Goal: Task Accomplishment & Management: Use online tool/utility

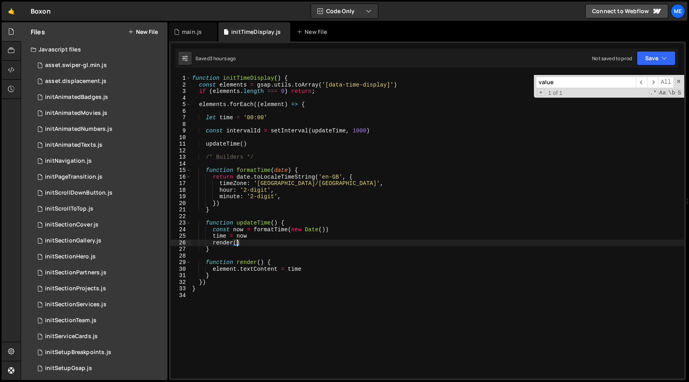
scroll to position [0, 2]
click at [291, 148] on div "function initTimeDisplay ( ) { const elements = gsap . utils . toArray ( '[data…" at bounding box center [438, 233] width 494 height 317
click at [197, 29] on div "main.js" at bounding box center [192, 32] width 20 height 8
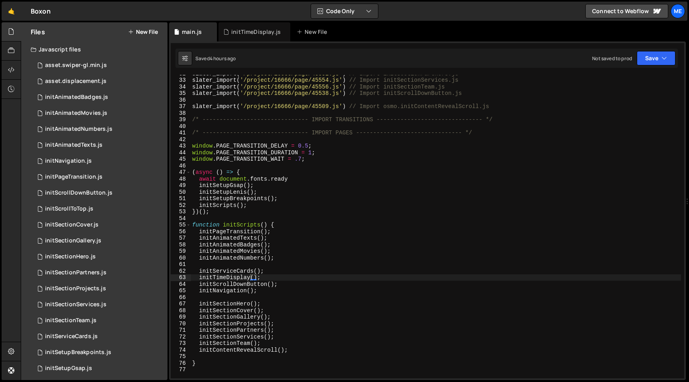
scroll to position [221, 0]
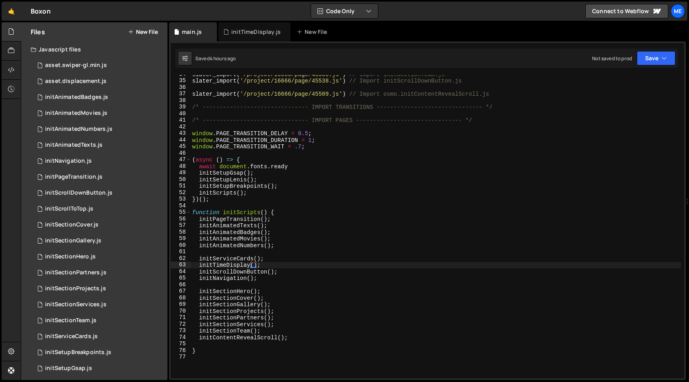
click at [280, 258] on div "slater_import ( '/project/16666/page/45556.js' ) // Import initSectionTeam.js s…" at bounding box center [436, 229] width 491 height 317
click at [282, 259] on div "slater_import ( '/project/16666/page/45556.js' ) // Import initSectionTeam.js s…" at bounding box center [436, 229] width 491 height 317
type textarea "initServiceCards();"
click at [68, 341] on div "0 initServiceCards.js 0" at bounding box center [99, 337] width 137 height 16
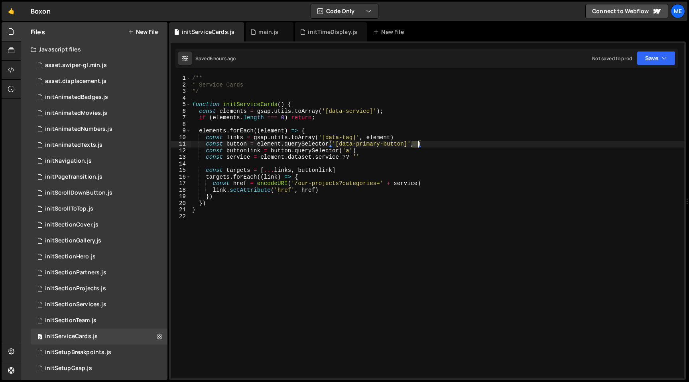
drag, startPoint x: 411, startPoint y: 143, endPoint x: 418, endPoint y: 144, distance: 6.8
click at [418, 144] on div "/** * Service Cards */ function initServiceCards ( ) { const elements = gsap . …" at bounding box center [438, 233] width 494 height 317
click at [390, 149] on div "/** * Service Cards */ function initServiceCards ( ) { const elements = gsap . …" at bounding box center [438, 233] width 494 height 317
click at [369, 173] on div "/** * Service Cards */ function initServiceCards ( ) { const elements = gsap . …" at bounding box center [438, 233] width 494 height 317
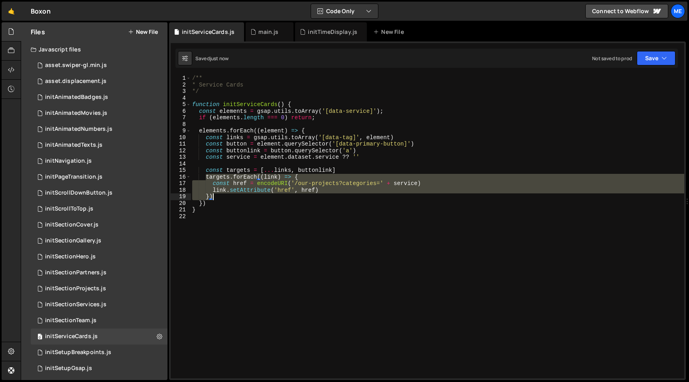
drag, startPoint x: 206, startPoint y: 177, endPoint x: 227, endPoint y: 196, distance: 28.5
click at [227, 196] on div "/** * Service Cards */ function initServiceCards ( ) { const elements = gsap . …" at bounding box center [438, 233] width 494 height 317
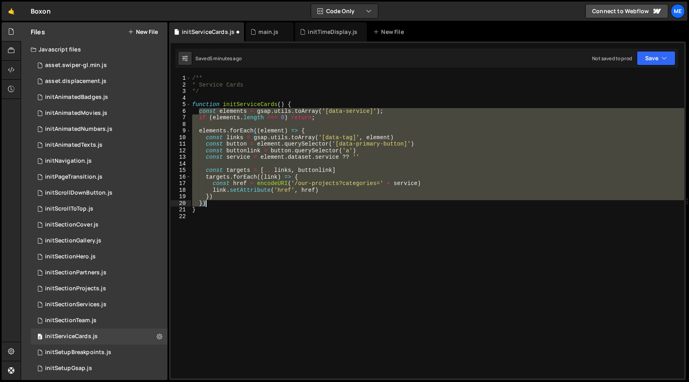
drag, startPoint x: 199, startPoint y: 110, endPoint x: 229, endPoint y: 202, distance: 96.5
click at [229, 202] on div "/** * Service Cards */ function initServiceCards ( ) { const elements = gsap . …" at bounding box center [438, 233] width 494 height 317
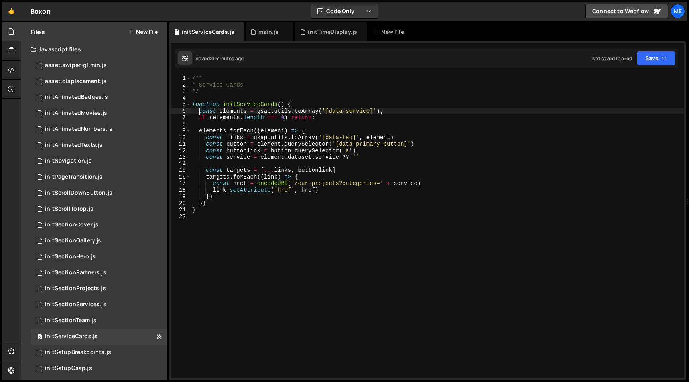
click at [286, 151] on div "/** * Service Cards */ function initServiceCards ( ) { const elements = gsap . …" at bounding box center [438, 233] width 494 height 317
type textarea "const buttonlink = button.querySelector('a')"
click at [278, 96] on div "/** * Service Cards */ function initServiceCards ( ) { const elements = gsap . …" at bounding box center [438, 233] width 494 height 317
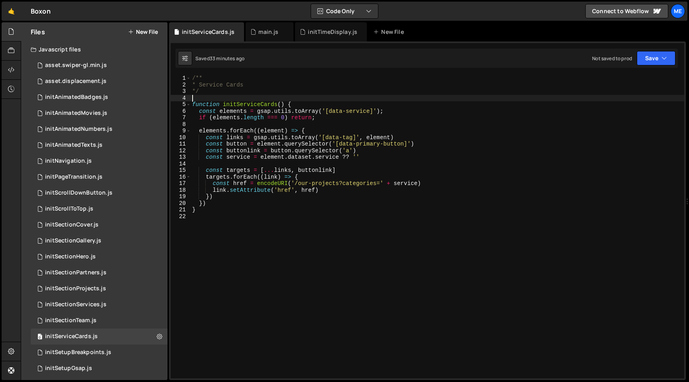
type textarea "}"
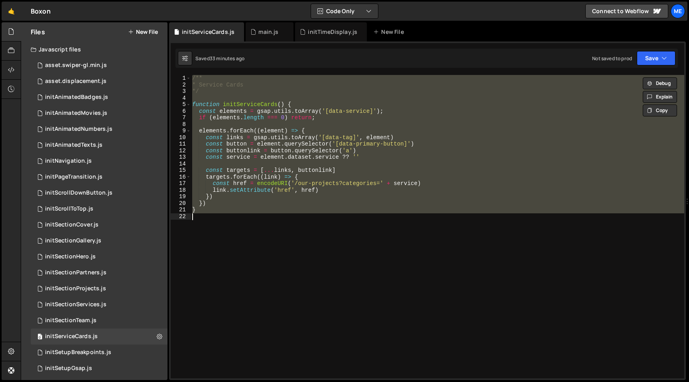
click at [148, 33] on button "New File" at bounding box center [143, 32] width 30 height 6
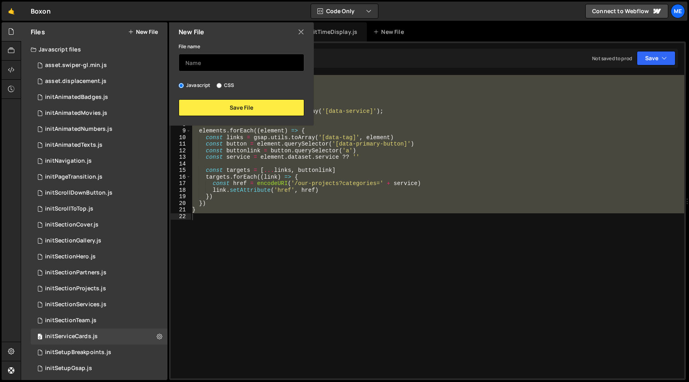
click at [223, 68] on input "text" at bounding box center [242, 63] width 126 height 18
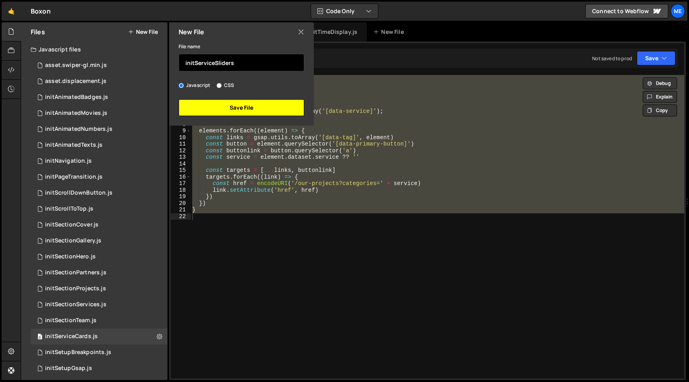
type input "initServiceSliders"
click at [233, 106] on button "Save File" at bounding box center [242, 107] width 126 height 17
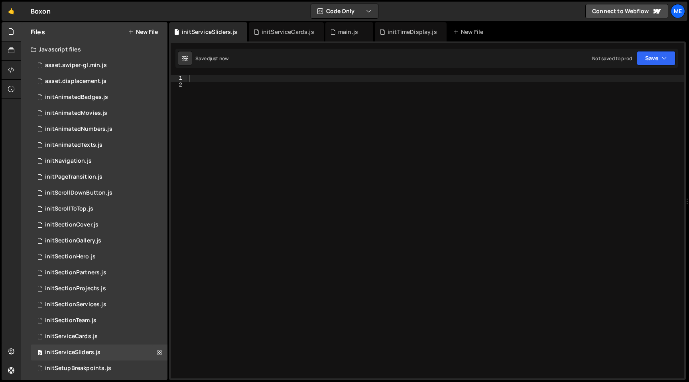
click at [232, 225] on div at bounding box center [435, 233] width 497 height 317
paste textarea "function initServiceCards() {"
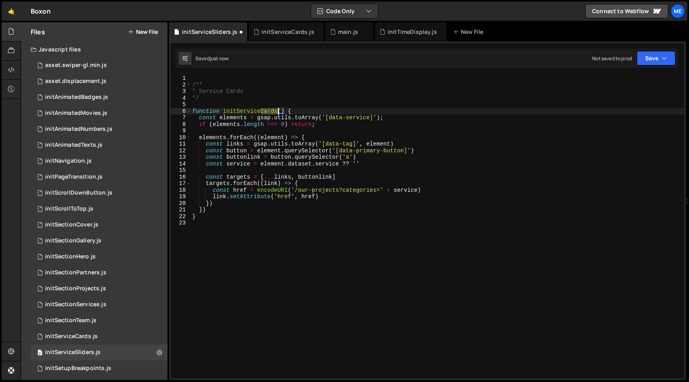
drag, startPoint x: 260, startPoint y: 110, endPoint x: 276, endPoint y: 111, distance: 16.0
click at [276, 111] on div "/** * Service Cards */ function initServiceCards ( ) { const elements = gsap . …" at bounding box center [438, 233] width 494 height 317
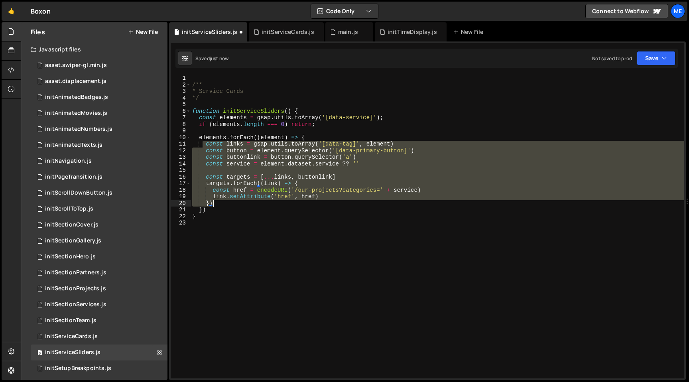
drag, startPoint x: 202, startPoint y: 144, endPoint x: 313, endPoint y: 203, distance: 125.5
click at [313, 203] on div "/** * Service Cards */ function initServiceSliders ( ) { const elements = gsap …" at bounding box center [438, 233] width 494 height 317
type textarea "link.setAttribute('href', href) })"
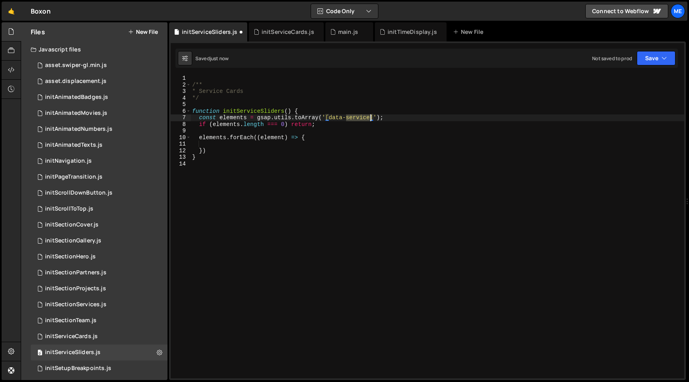
drag, startPoint x: 345, startPoint y: 118, endPoint x: 370, endPoint y: 118, distance: 25.1
click at [370, 118] on div "/** * Service Cards */ function initServiceSliders ( ) { const elements = gsap …" at bounding box center [438, 233] width 494 height 317
click at [370, 118] on div "/** * Service Cards */ function initServiceSliders ( ) { const elements = gsap …" at bounding box center [438, 227] width 494 height 304
click at [373, 117] on div "/** * Service Cards */ function initServiceSliders ( ) { const elements = gsap …" at bounding box center [438, 233] width 494 height 317
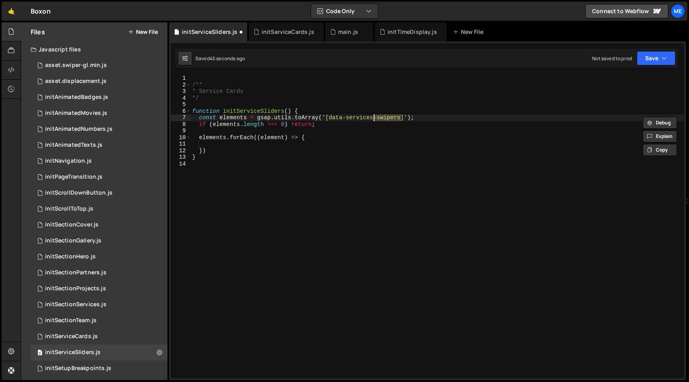
type textarea "const elements = gsap.utils.toArray('[data-services-swipers]');"
click at [292, 146] on div "/** * Service Cards */ function initServiceSliders ( ) { const elements = gsap …" at bounding box center [438, 233] width 494 height 317
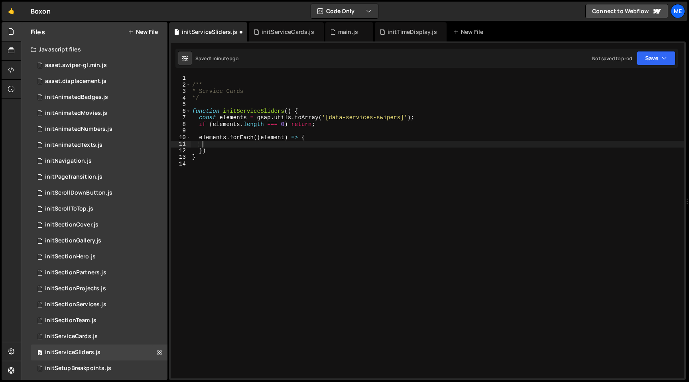
scroll to position [0, 0]
paste textarea "data-service-swipers"
type textarea "data-service-swipers"
type textarea "const mainEl = element.querySelector('[data-swiper-main]')"
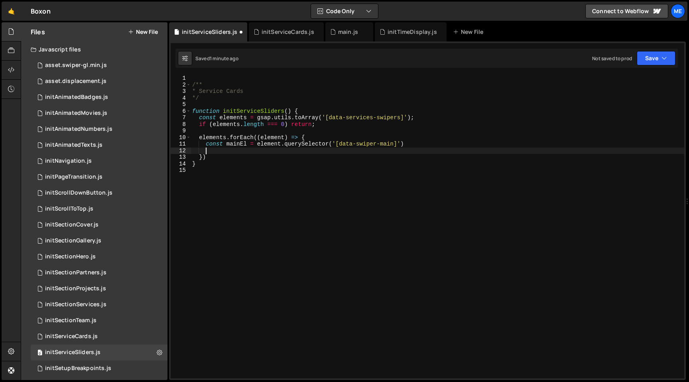
scroll to position [0, 0]
paste textarea "const mainEl = element.querySelector('[data-swiper-main]')"
click at [239, 150] on div "/** * Service Cards */ function initServiceSliders ( ) { const elements = gsap …" at bounding box center [438, 233] width 494 height 317
drag, startPoint x: 388, startPoint y: 150, endPoint x: 399, endPoint y: 150, distance: 11.2
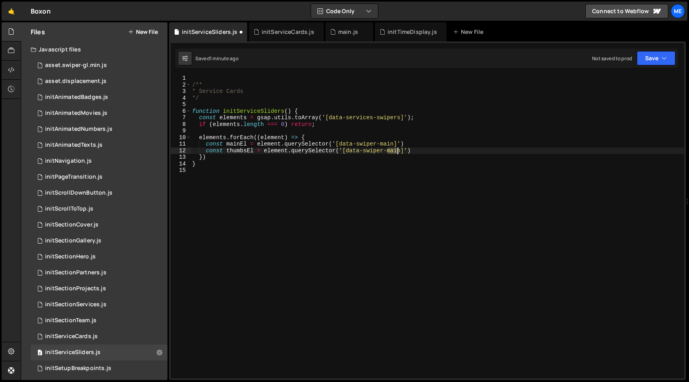
click at [399, 150] on div "/** * Service Cards */ function initServiceSliders ( ) { const elements = gsap …" at bounding box center [438, 233] width 494 height 317
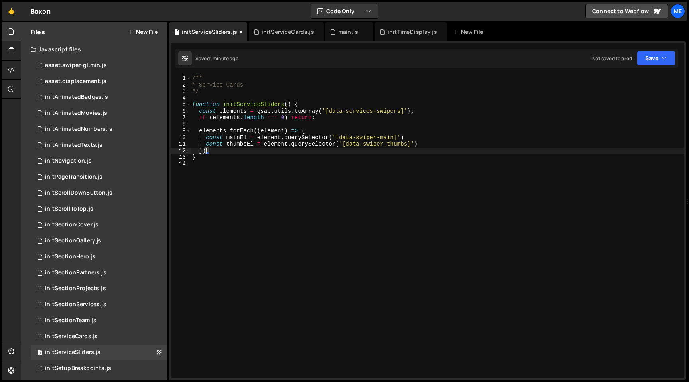
scroll to position [0, 0]
type textarea "const thumbsEl = element.querySelector('[data-swiper-thumbs]')"
click at [226, 157] on div "/** * Service Cards */ function initServiceSliders ( ) { const elements = gsap …" at bounding box center [438, 233] width 494 height 317
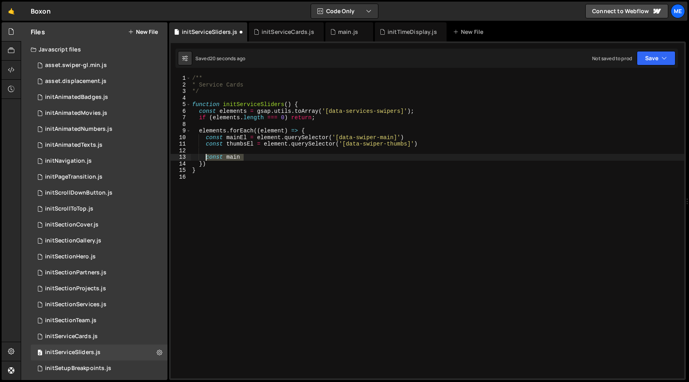
drag, startPoint x: 251, startPoint y: 156, endPoint x: 206, endPoint y: 156, distance: 45.1
click at [206, 156] on div "/** * Service Cards */ function initServiceSliders ( ) { const elements = gsap …" at bounding box center [438, 233] width 494 height 317
paste textarea "}"
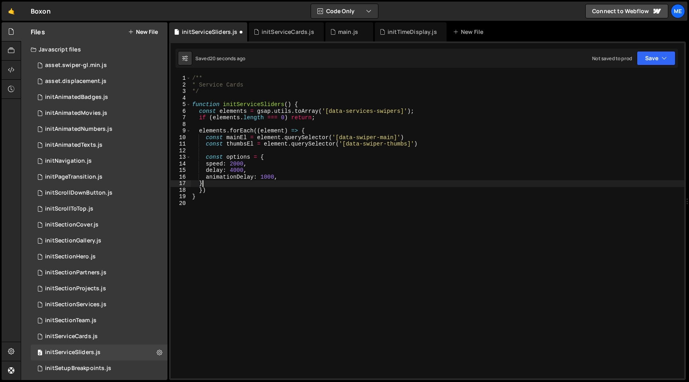
scroll to position [0, 0]
type textarea "}"
click at [275, 183] on div "/** * Service Cards */ function initServiceSliders ( ) { const elements = gsap …" at bounding box center [438, 233] width 494 height 317
click at [223, 186] on div "/** * Service Cards */ function initServiceSliders ( ) { const elements = gsap …" at bounding box center [438, 233] width 494 height 317
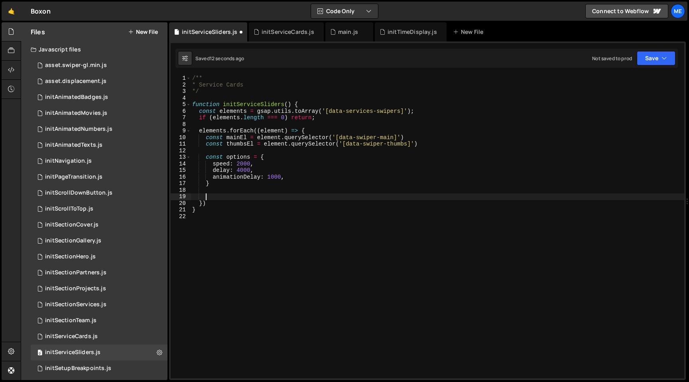
paste textarea
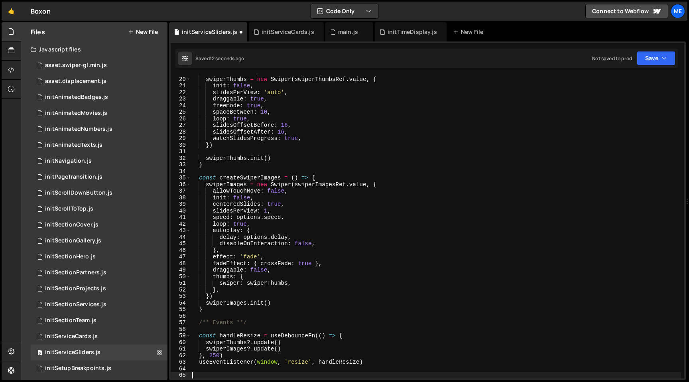
scroll to position [124, 0]
type textarea "})"
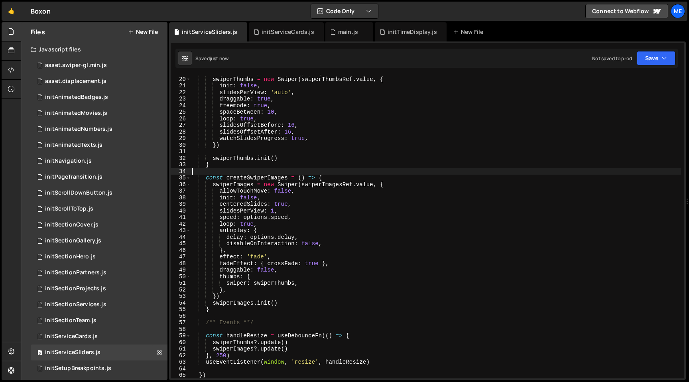
click at [215, 173] on div "const createSwiperThumbs = ( ) => { swiperThumbs = new Swiper ( swiperThumbsRef…" at bounding box center [436, 227] width 491 height 317
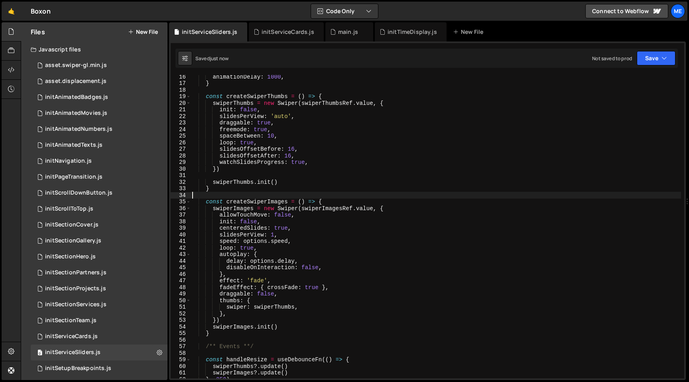
scroll to position [65, 0]
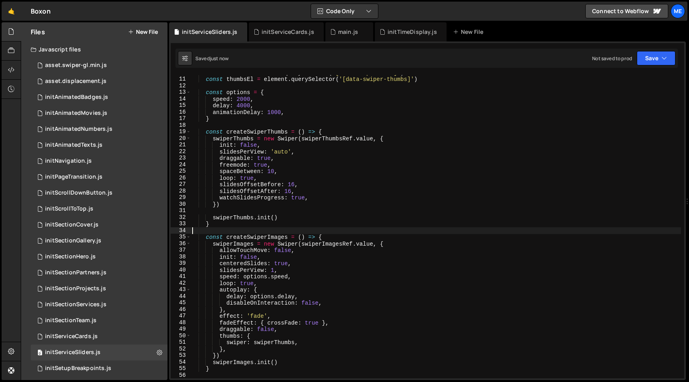
click at [210, 130] on div "const mainEl = element . querySelector ( '[data-swiper-main]' ) const thumbsEl …" at bounding box center [436, 227] width 491 height 317
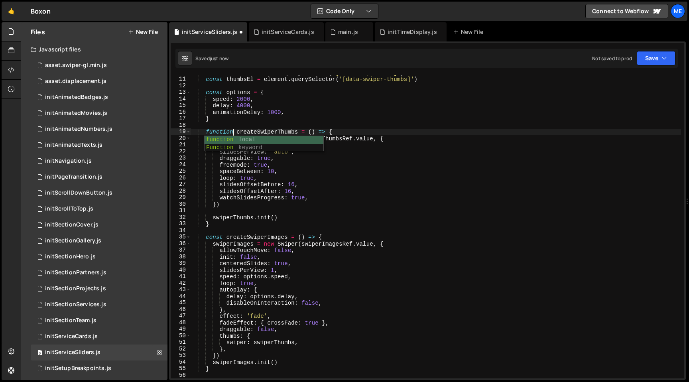
scroll to position [0, 2]
click at [305, 132] on div "const mainEl = element . querySelector ( '[data-swiper-main]' ) const thumbsEl …" at bounding box center [436, 227] width 491 height 317
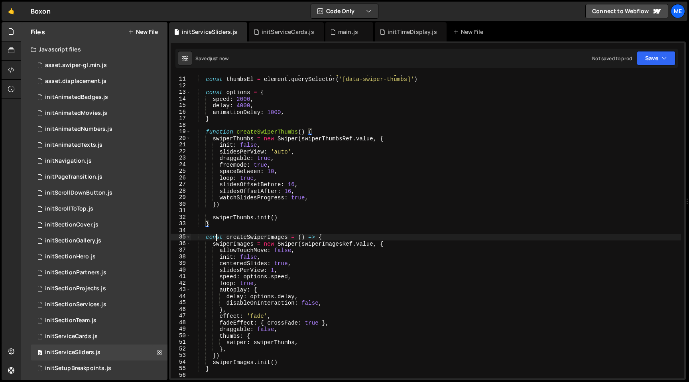
click at [217, 237] on div "const mainEl = element . querySelector ( '[data-swiper-main]' ) const thumbsEl …" at bounding box center [436, 227] width 491 height 317
click at [307, 237] on div "const mainEl = element . querySelector ( '[data-swiper-main]' ) const thumbsEl …" at bounding box center [436, 227] width 491 height 317
click at [229, 140] on div "const mainEl = element . querySelector ( '[data-swiper-main]' ) const thumbsEl …" at bounding box center [436, 227] width 491 height 317
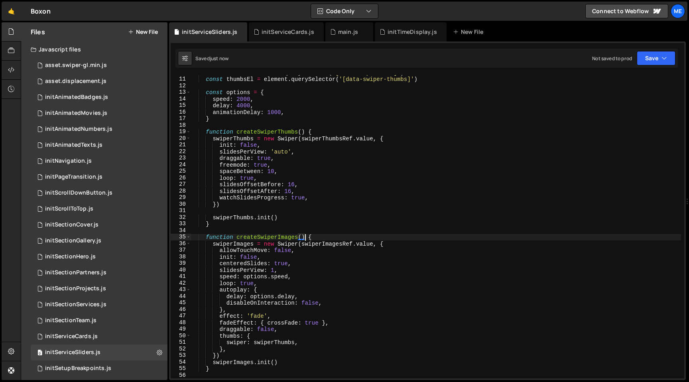
type textarea "swiperThumbs = new Swiper(swiperThumbsRef.value, {"
click at [229, 140] on div "const mainEl = element . querySelector ( '[data-swiper-main]' ) const thumbsEl …" at bounding box center [436, 227] width 491 height 317
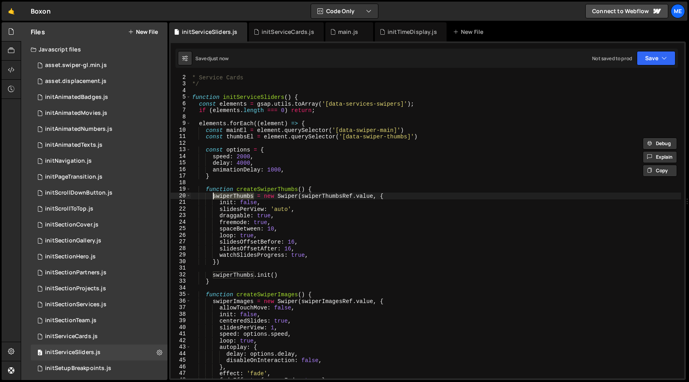
scroll to position [7, 0]
click at [228, 144] on div "* Service Cards */ function initServiceSliders ( ) { const elements = gsap . ut…" at bounding box center [436, 232] width 491 height 317
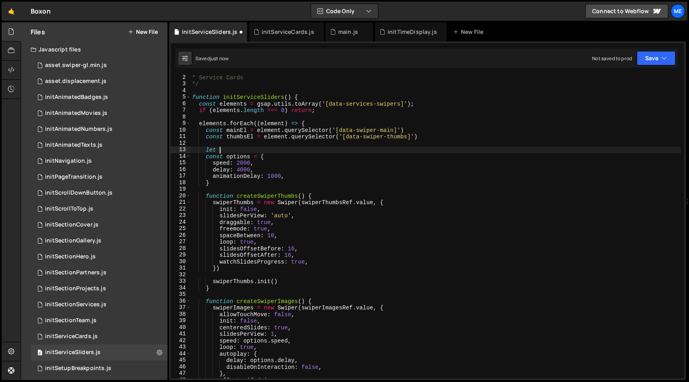
paste textarea "swiperThumbs"
type textarea "let swiperThumbs;"
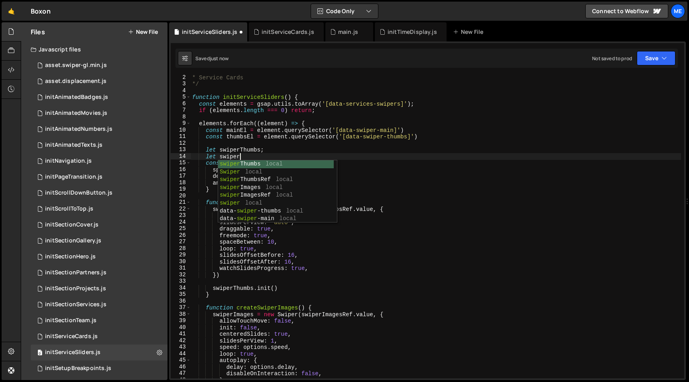
scroll to position [0, 3]
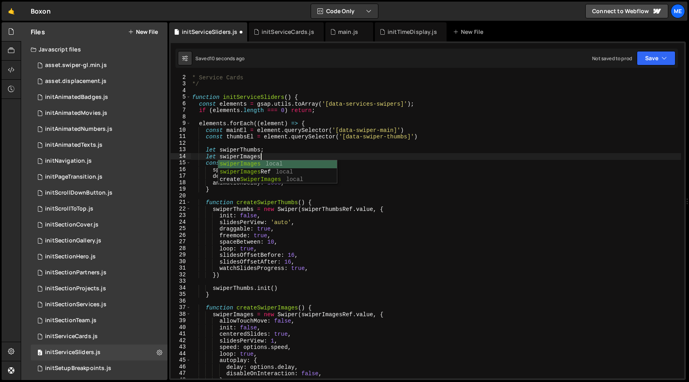
type textarea "let swiperImages;"
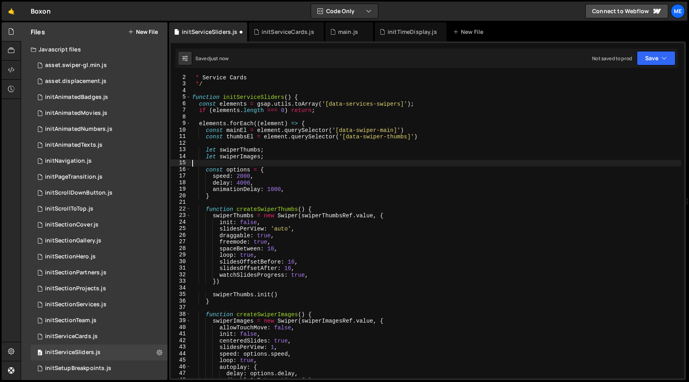
scroll to position [0, 0]
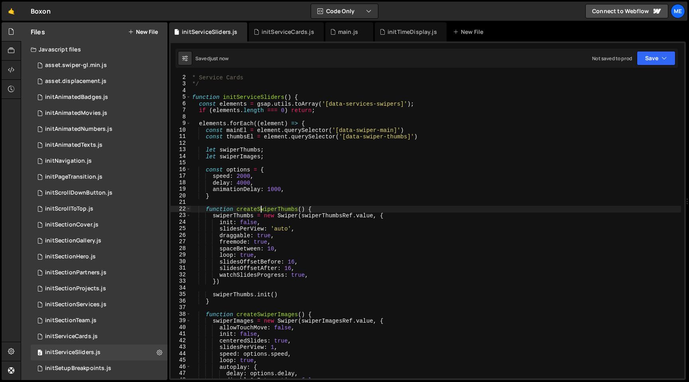
click at [261, 207] on div "* Service Cards */ function initServiceSliders ( ) { const elements = gsap . ut…" at bounding box center [436, 232] width 491 height 317
click at [258, 197] on div "* Service Cards */ function initServiceSliders ( ) { const elements = gsap . ut…" at bounding box center [436, 232] width 491 height 317
type textarea "}"
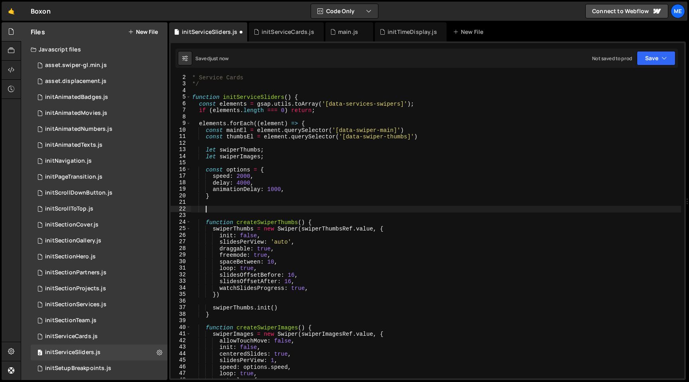
paste textarea "createSwiperThumbs"
type textarea "createSwiperThumbs()"
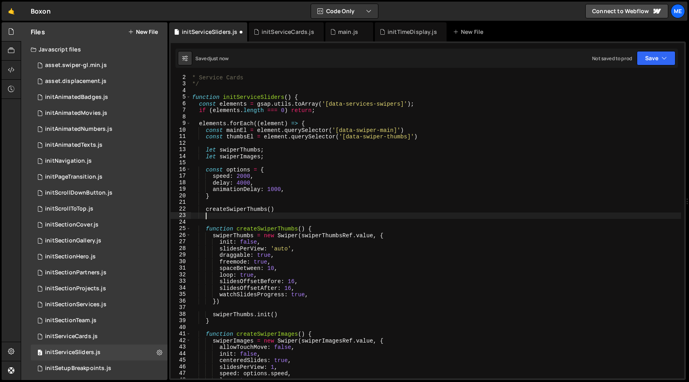
paste textarea "createSwiperThumbs"
click at [223, 197] on div "* Service Cards */ function initServiceSliders ( ) { const elements = gsap . ut…" at bounding box center [436, 232] width 491 height 317
click at [424, 126] on div "* Service Cards * / function initServiceSliders ( ) { const elements = gsap . u…" at bounding box center [436, 232] width 491 height 317
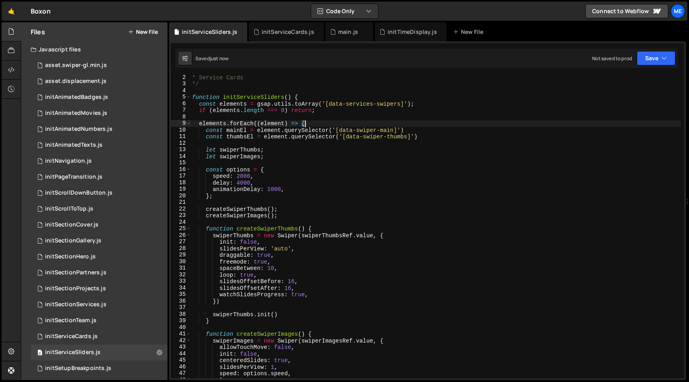
click at [424, 127] on div "* Service Cards */ function initServiceSliders ( ) { const elements = gsap . ut…" at bounding box center [436, 232] width 491 height 317
click at [432, 134] on div "* Service Cards */ function initServiceSliders ( ) { const elements = gsap . ut…" at bounding box center [436, 232] width 491 height 317
click at [286, 314] on div "* Service Cards */ function initServiceSliders ( ) { const elements = gsap . ut…" at bounding box center [436, 232] width 491 height 317
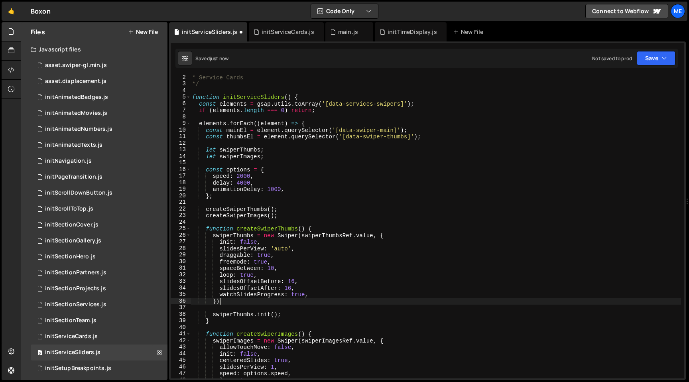
click at [249, 301] on div "* Service Cards */ function initServiceSliders ( ) { const elements = gsap . ut…" at bounding box center [436, 232] width 491 height 317
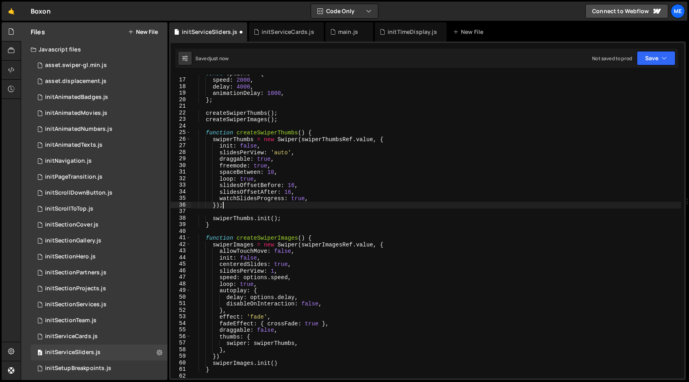
scroll to position [124, 0]
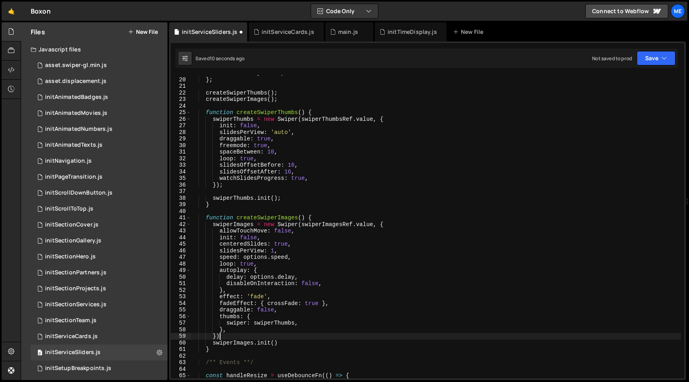
click at [248, 334] on div "animationDelay : 1000 , } ; createSwiperThumbs ( ) ; createSwiperImages ( ) ; f…" at bounding box center [436, 228] width 491 height 317
click at [280, 346] on div "animationDelay : 1000 , } ; createSwiperThumbs ( ) ; createSwiperImages ( ) ; f…" at bounding box center [436, 228] width 491 height 317
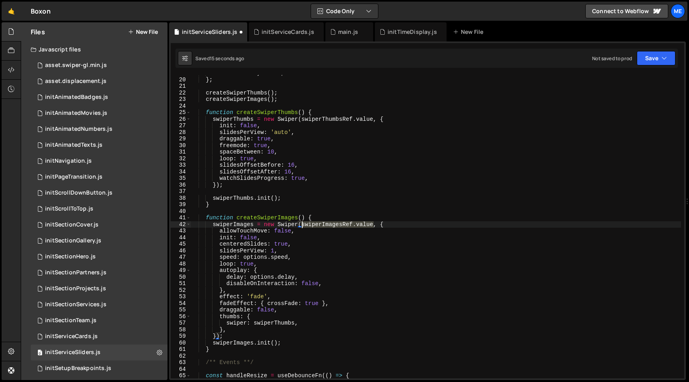
drag, startPoint x: 374, startPoint y: 225, endPoint x: 302, endPoint y: 225, distance: 71.4
click at [302, 225] on div "animationDelay : 1000 , } ; createSwiperThumbs ( ) ; createSwiperImages ( ) ; f…" at bounding box center [436, 228] width 491 height 317
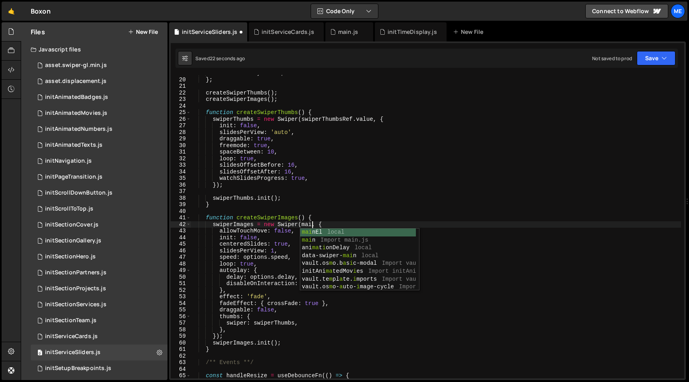
scroll to position [0, 8]
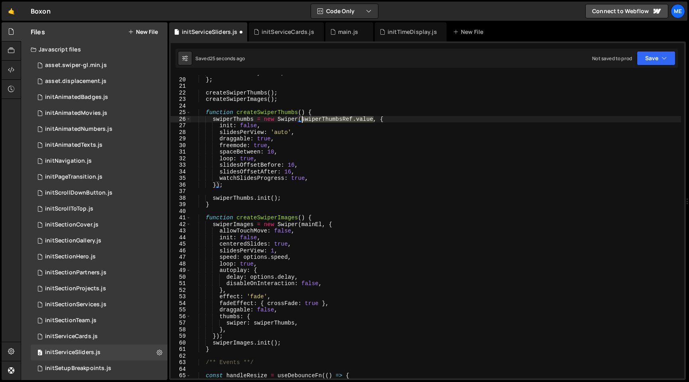
drag, startPoint x: 374, startPoint y: 119, endPoint x: 302, endPoint y: 117, distance: 71.4
click at [302, 117] on div "animationDelay : 1000 , } ; createSwiperThumbs ( ) ; createSwiperImages ( ) ; f…" at bounding box center [436, 228] width 491 height 317
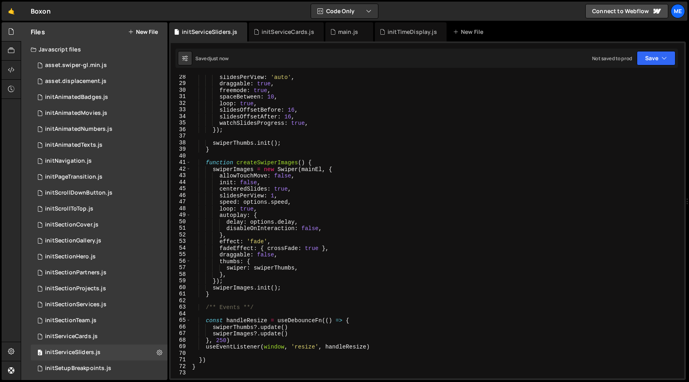
scroll to position [181, 0]
click at [282, 294] on div "slidesPerView : 'auto' , draggable : true , freemode : true , spaceBetween : 10…" at bounding box center [436, 230] width 491 height 317
type textarea "}"
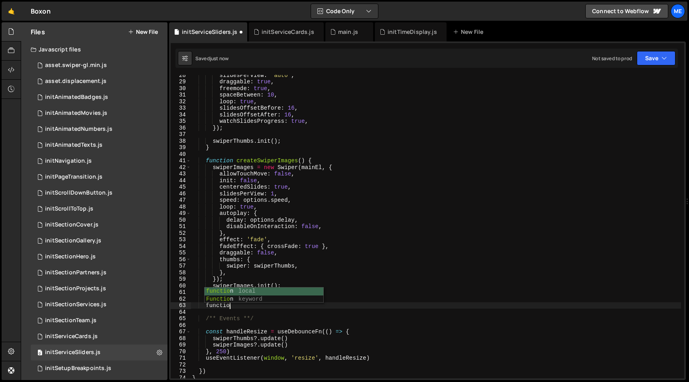
scroll to position [0, 2]
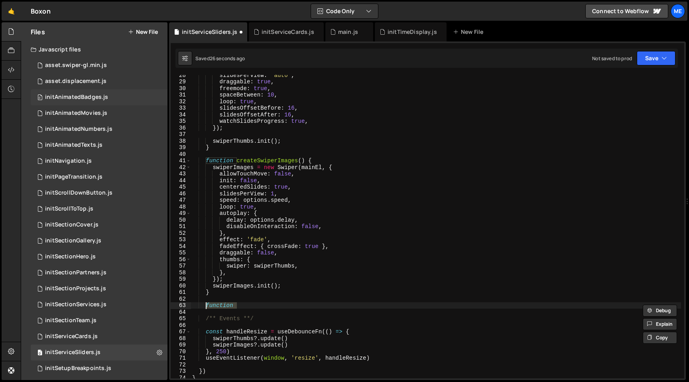
type textarea "function"
click at [80, 94] on div "initAnimatedBadges.js" at bounding box center [76, 97] width 63 height 7
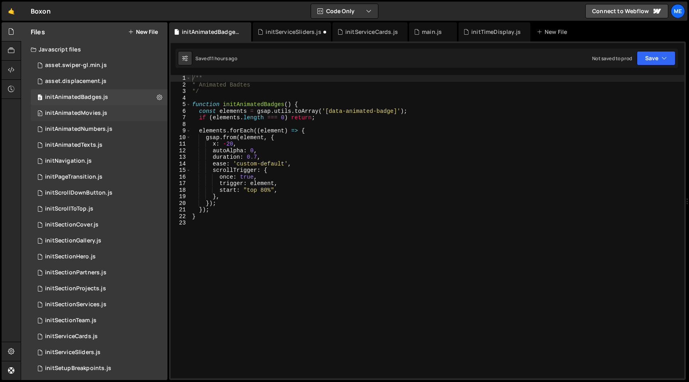
click at [77, 111] on div "initAnimatedMovies.js" at bounding box center [76, 113] width 62 height 7
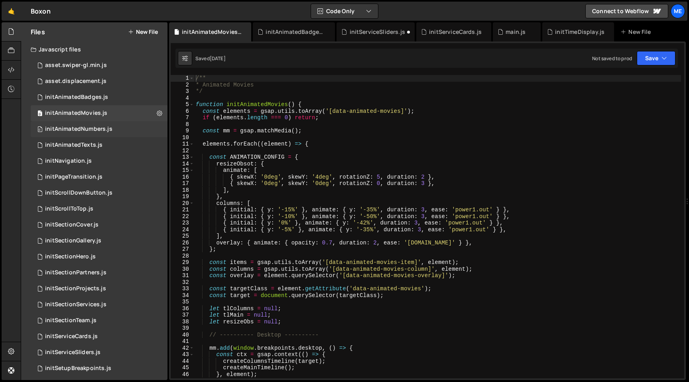
click at [77, 129] on div "initAnimatedNumbers.js" at bounding box center [78, 129] width 67 height 7
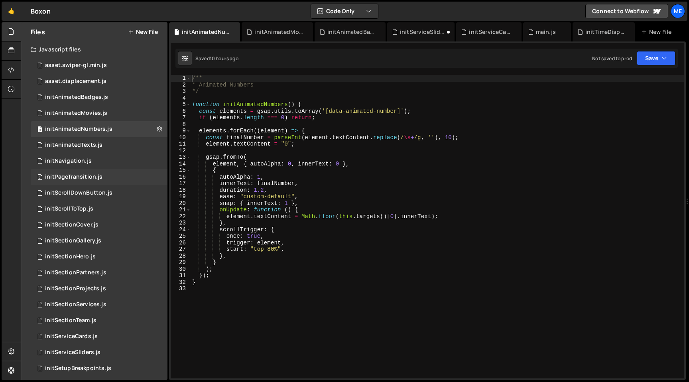
click at [78, 175] on div "initPageTransition.js" at bounding box center [73, 177] width 57 height 7
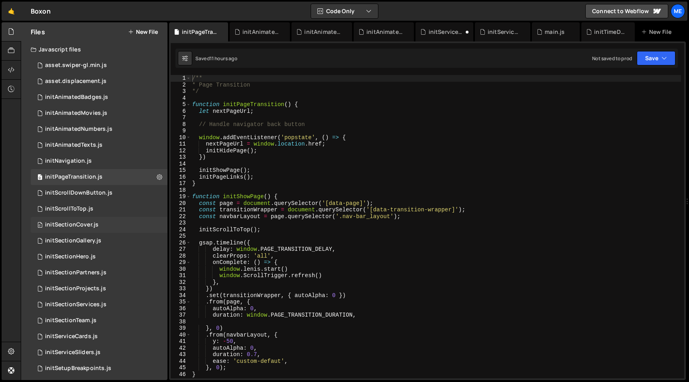
click at [81, 222] on div "initSectionCover.js" at bounding box center [71, 224] width 53 height 7
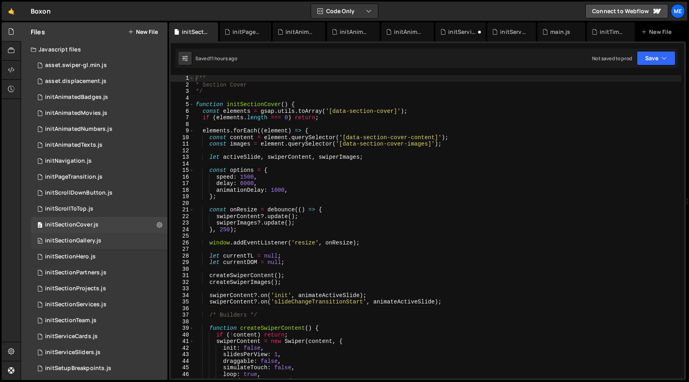
click at [81, 235] on div "0 initSectionGallery.js 0" at bounding box center [99, 241] width 137 height 16
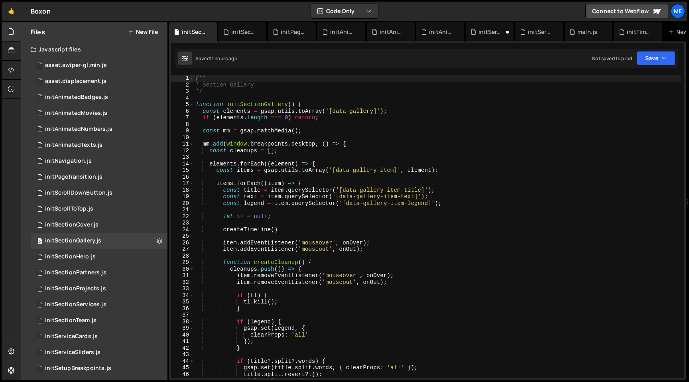
type textarea "const items = gsap.utils.toArray('[data-gallery-item]', element);"
click at [302, 172] on div "/** * Section Gallery */ function initSectionGallery ( ) { const elements = gsa…" at bounding box center [437, 233] width 487 height 317
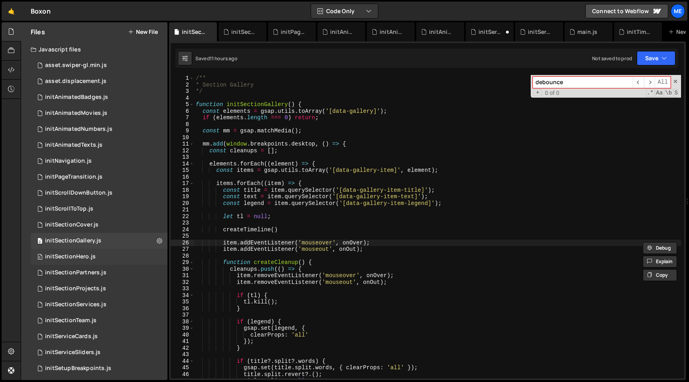
type input "debounce"
click at [97, 257] on div "0 initSectionHero.js 0" at bounding box center [99, 257] width 137 height 16
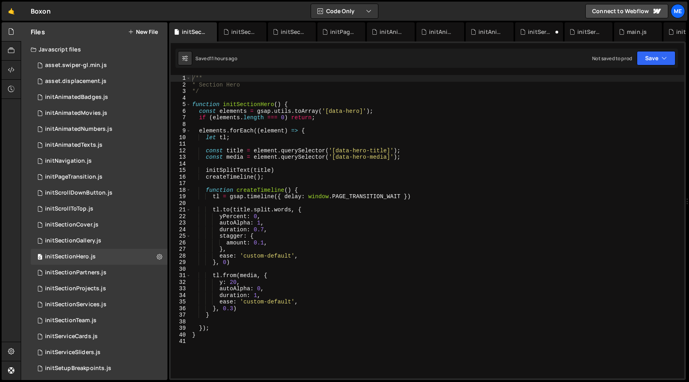
type textarea "yPercent: 0,"
click at [338, 214] on div "/** * Section Hero */ function initSectionHero ( ) { const elements = gsap . ut…" at bounding box center [438, 233] width 494 height 317
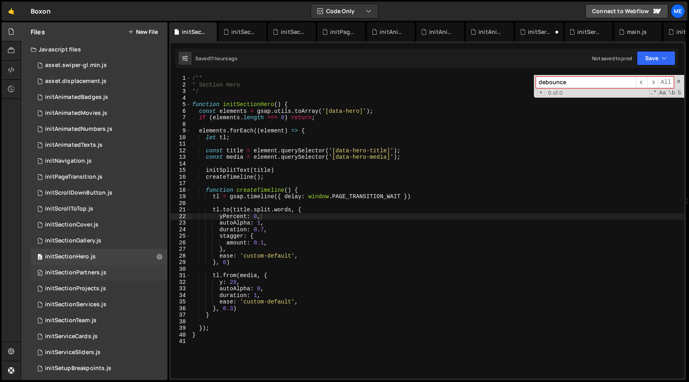
type input "debounce"
click at [89, 276] on div "initSectionPartners.js" at bounding box center [75, 272] width 61 height 7
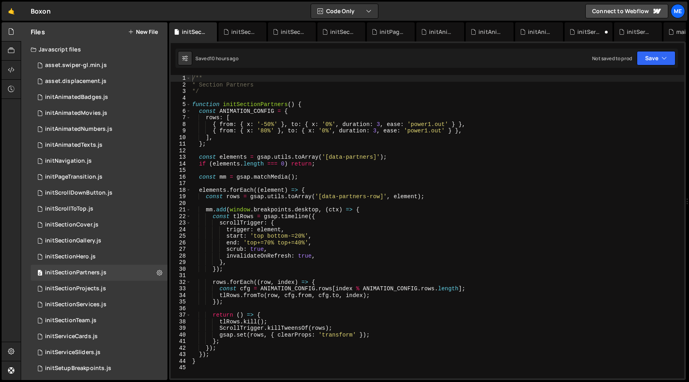
type textarea "trigger: element,"
click at [318, 229] on div "/** * Section Partners */ function initSectionPartners ( ) { const ANIMATION_CO…" at bounding box center [438, 233] width 494 height 317
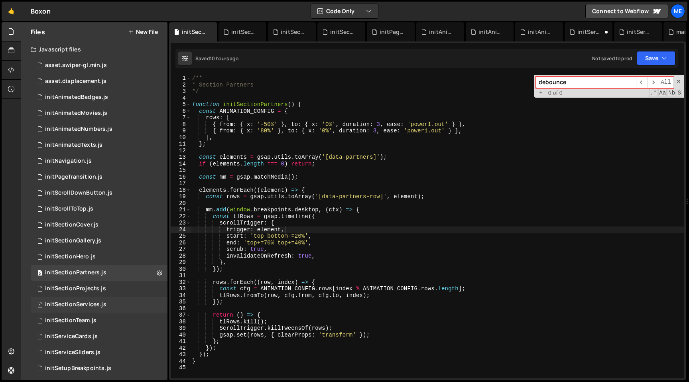
type input "debounce"
click at [84, 304] on div "initSectionServices.js" at bounding box center [75, 304] width 61 height 7
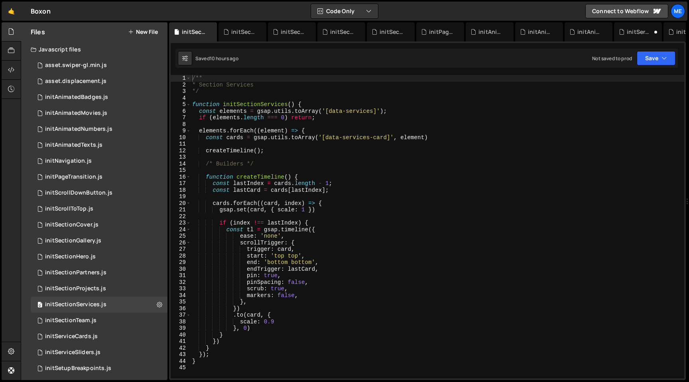
click at [304, 210] on div "/** * Section Services */ function initSectionServices ( ) { const elements = g…" at bounding box center [438, 233] width 494 height 317
type textarea "gsap.set(card, { scale: 1 })"
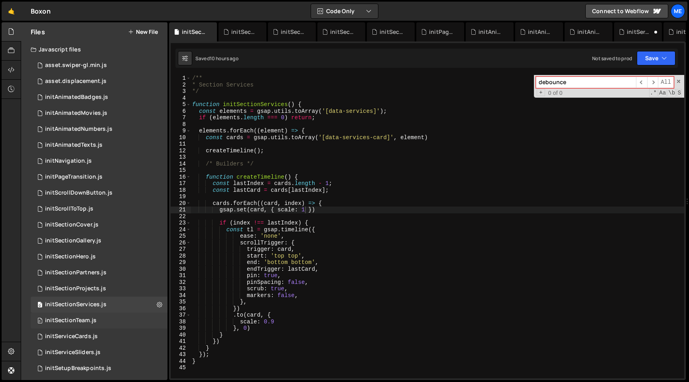
type input "debounce"
click at [100, 322] on div "0 initSectionTeam.js 0" at bounding box center [99, 321] width 137 height 16
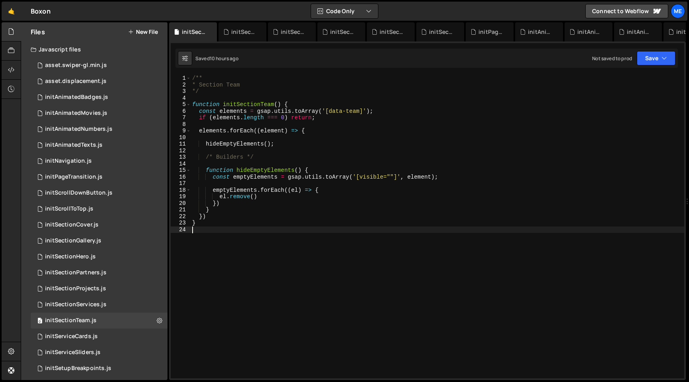
click at [314, 255] on div "/** * Section Team */ function initSectionTeam ( ) { const elements = gsap . ut…" at bounding box center [438, 233] width 494 height 317
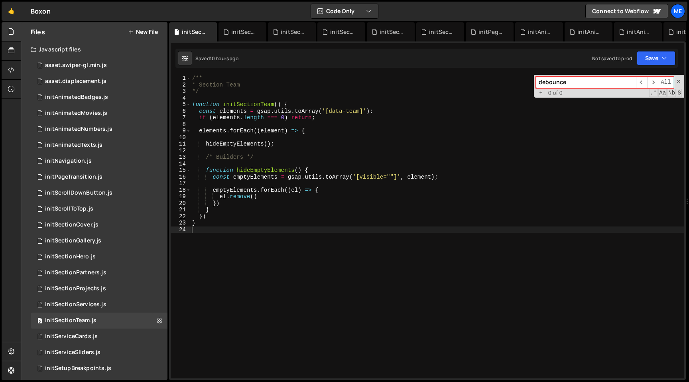
type input "debounce"
click at [211, 32] on icon at bounding box center [211, 32] width 6 height 8
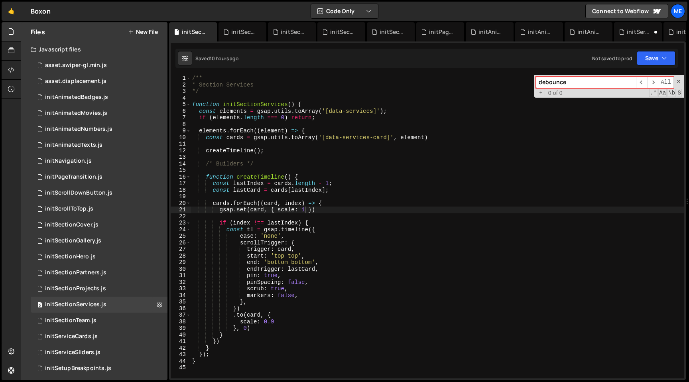
click at [0, 0] on icon at bounding box center [0, 0] width 0 height 0
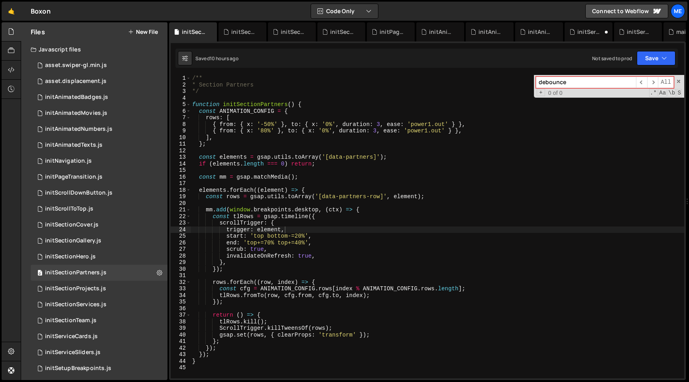
click at [0, 0] on icon at bounding box center [0, 0] width 0 height 0
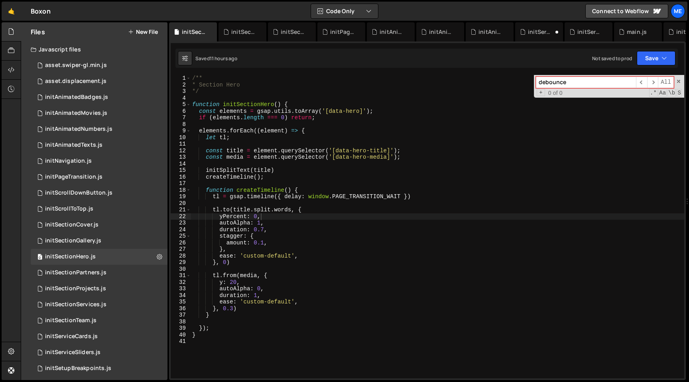
click at [0, 0] on icon at bounding box center [0, 0] width 0 height 0
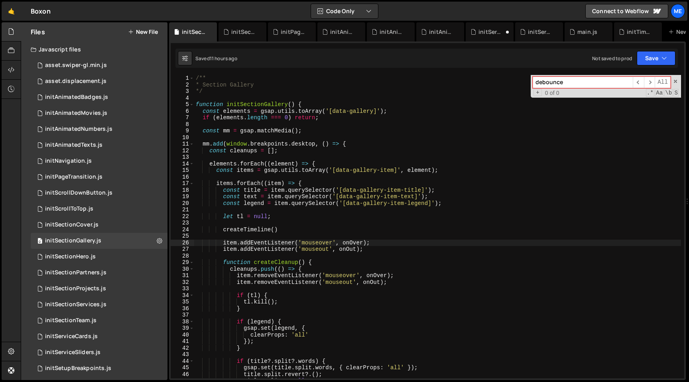
click at [0, 0] on icon at bounding box center [0, 0] width 0 height 0
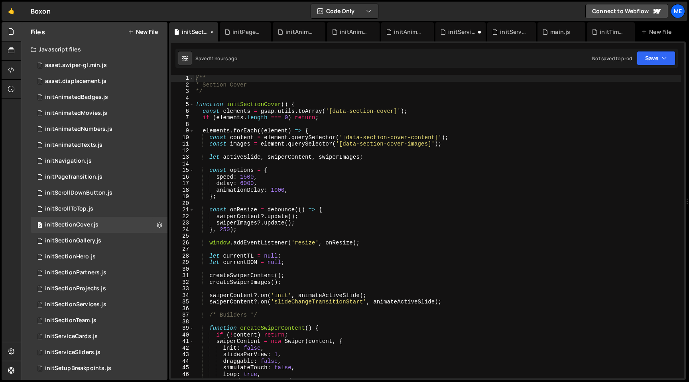
click at [212, 32] on icon at bounding box center [212, 32] width 6 height 8
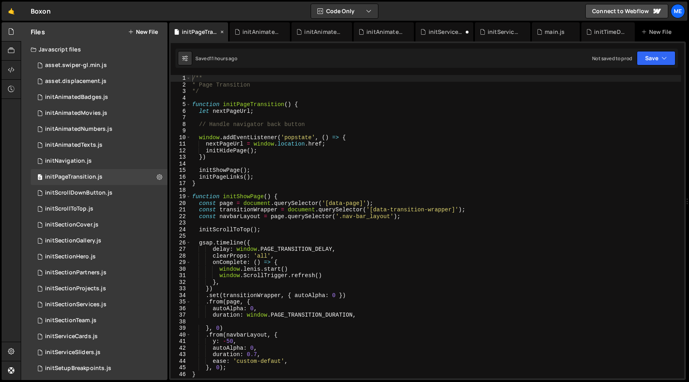
click at [225, 31] on div "initPageTransition.js" at bounding box center [198, 31] width 59 height 19
click at [221, 31] on icon at bounding box center [222, 32] width 6 height 8
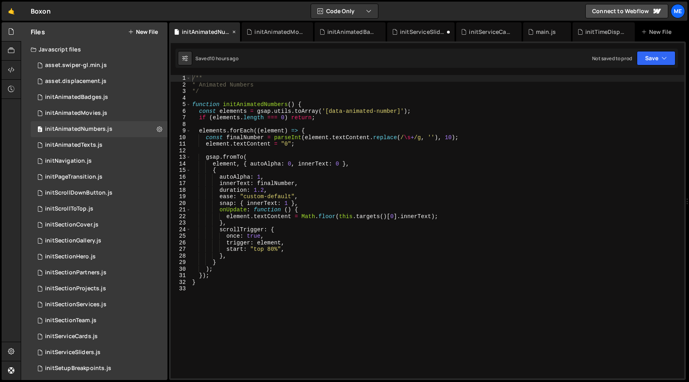
click at [235, 30] on icon at bounding box center [234, 32] width 6 height 8
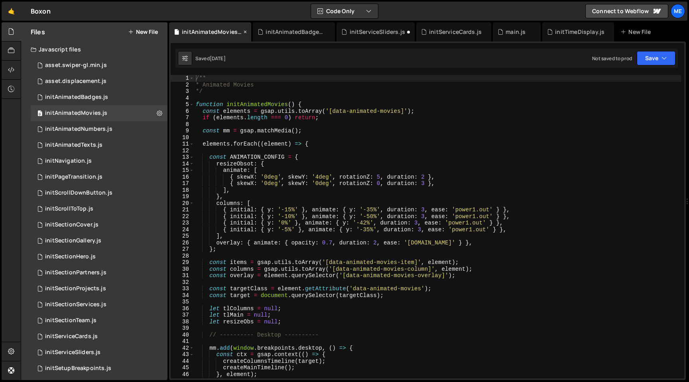
click at [249, 30] on div "initAnimatedMovies.js" at bounding box center [210, 31] width 82 height 19
click at [246, 31] on icon at bounding box center [246, 32] width 6 height 8
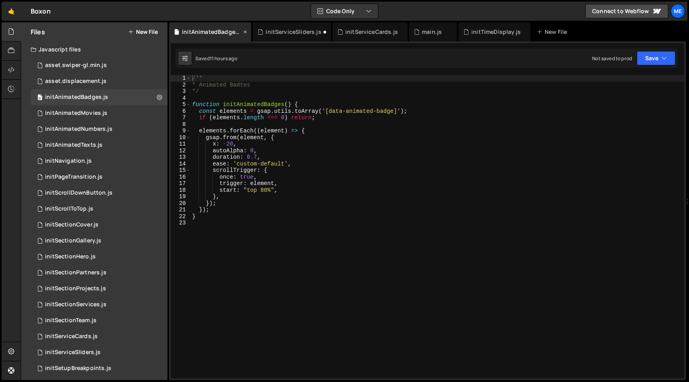
click at [246, 31] on icon at bounding box center [246, 32] width 6 height 8
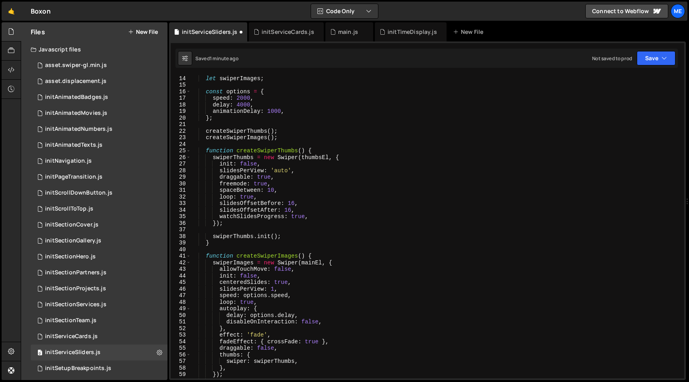
scroll to position [80, 0]
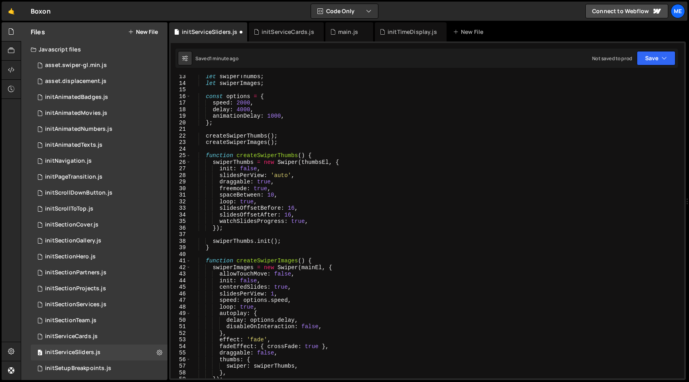
type textarea "createSwiperImages();"
click at [286, 141] on div "let swiperThumbs ; let swiperImages ; const options = { speed : 2000 , delay : …" at bounding box center [436, 231] width 491 height 317
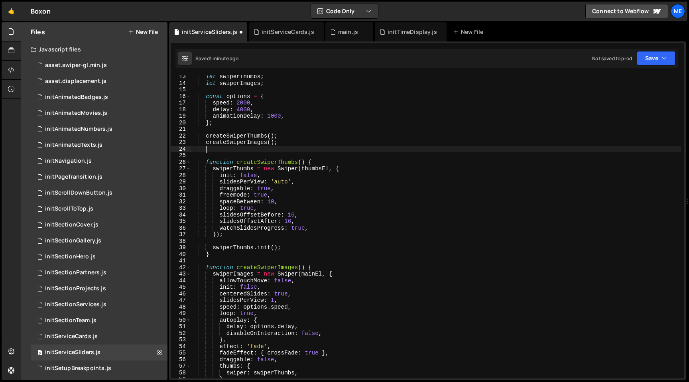
scroll to position [0, 0]
paste textarea "window.addEventListener('resize', onResize);"
type textarea "window.addEventListener('resize', onResize);"
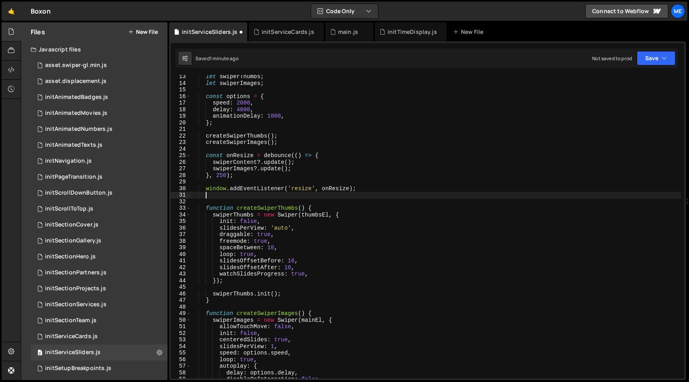
scroll to position [0, 0]
type textarea "/* Builders */"
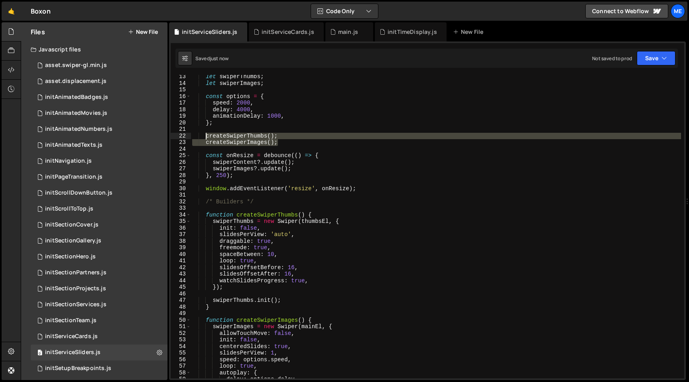
drag, startPoint x: 290, startPoint y: 143, endPoint x: 205, endPoint y: 134, distance: 86.2
click at [205, 134] on div "let swiperThumbs ; let swiperImages ; const options = { speed : 2000 , delay : …" at bounding box center [436, 231] width 491 height 317
type textarea "createSwiperThumbs(); createSwiperImages();"
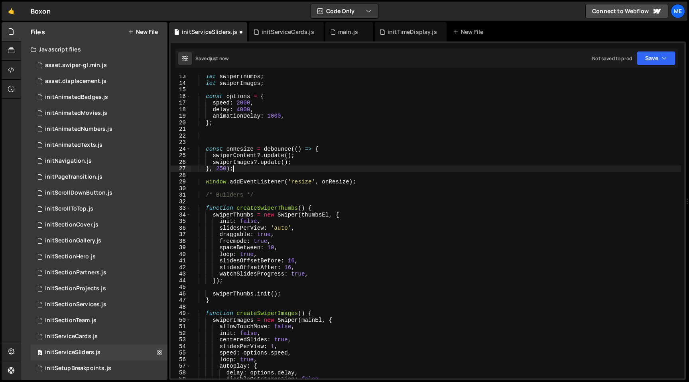
click at [246, 171] on div "let swiperThumbs ; let swiperImages ; const options = { speed : 2000 , delay : …" at bounding box center [436, 231] width 491 height 317
type textarea "}, 250);"
type textarea "window.addEventListener('resize', onResize);"
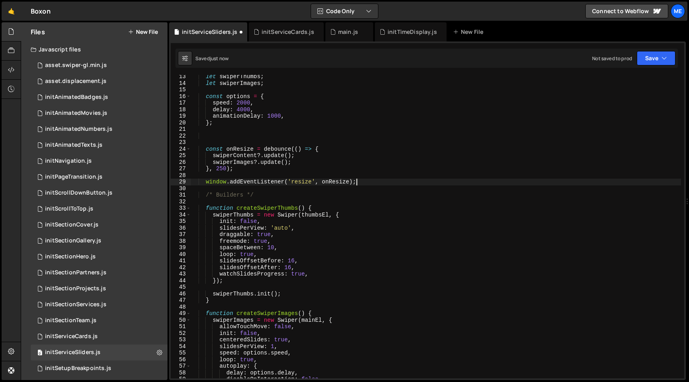
scroll to position [0, 0]
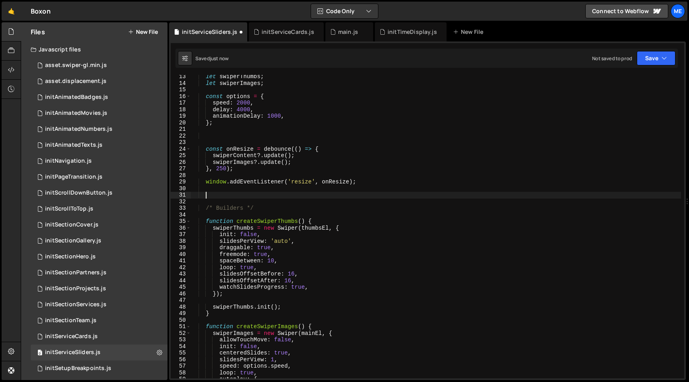
paste textarea "createSwiperImages();"
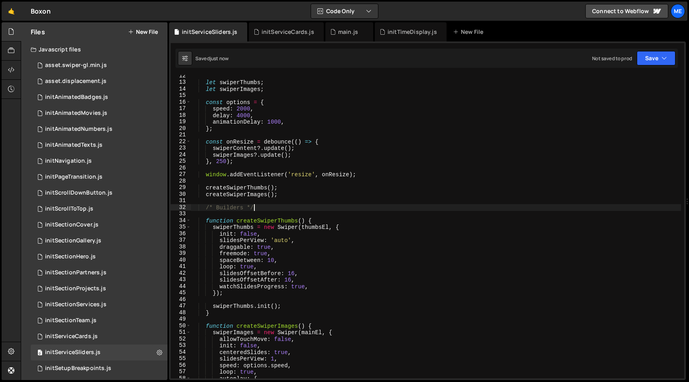
scroll to position [73, 0]
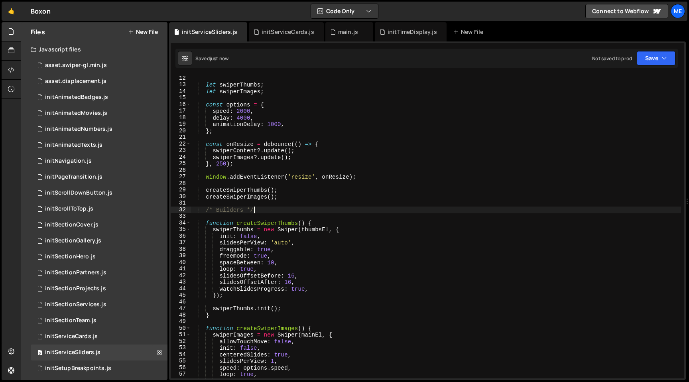
click at [240, 93] on div "let swiperThumbs ; let swiperImages ; const options = { speed : 2000 , delay : …" at bounding box center [436, 233] width 491 height 317
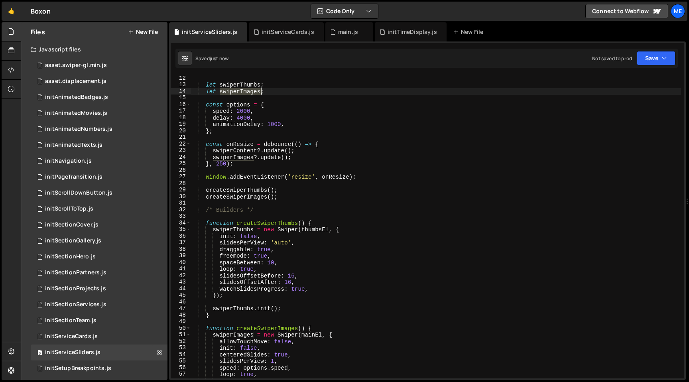
click at [240, 93] on div "let swiperThumbs ; let swiperImages ; const options = { speed : 2000 , delay : …" at bounding box center [436, 233] width 491 height 317
click at [241, 94] on div "let swiperThumbs ; let swiperImages ; const options = { speed : 2000 , delay : …" at bounding box center [436, 227] width 491 height 304
click at [260, 93] on div "let swiperThumbs ; let swiperImages ; const options = { speed : 2000 , delay : …" at bounding box center [436, 233] width 491 height 317
click at [251, 92] on div "let swiperThumbs ; let swiperMain ; const options = { speed : 2000 , delay : 40…" at bounding box center [436, 233] width 491 height 317
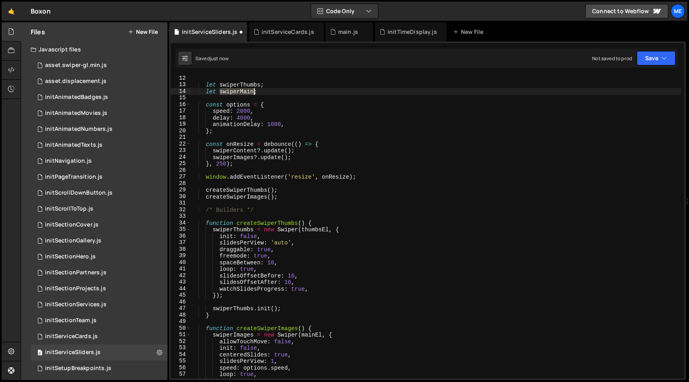
click at [251, 92] on div "let swiperThumbs ; let swiperMain ; const options = { speed : 2000 , delay : 40…" at bounding box center [436, 233] width 491 height 317
click at [229, 337] on div "let swiperThumbs ; let swiperMain ; const options = { speed : 2000 , delay : 40…" at bounding box center [436, 233] width 491 height 317
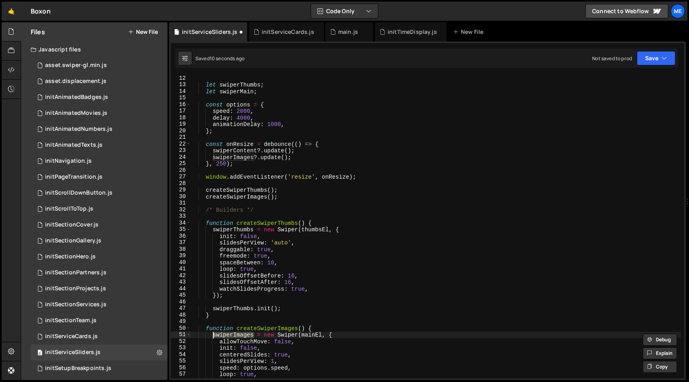
paste textarea "Main"
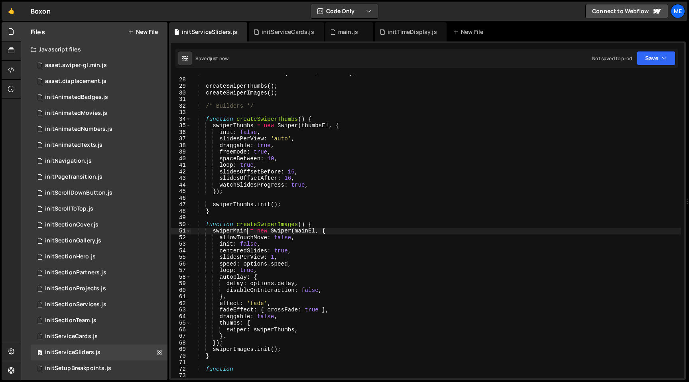
scroll to position [185, 0]
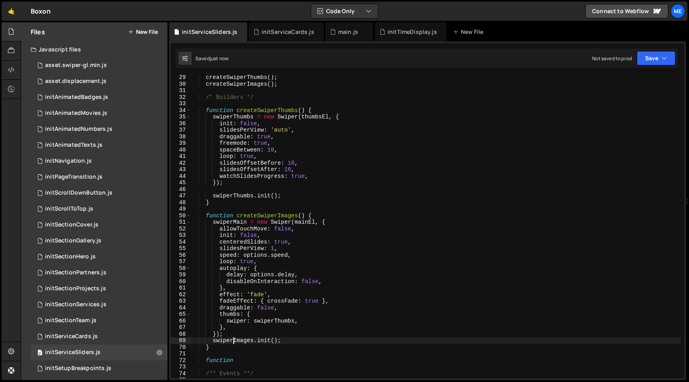
click at [232, 339] on div "createSwiperThumbs ( ) ; createSwiperImages ( ) ; /* Builders */ function creat…" at bounding box center [436, 232] width 491 height 317
paste textarea "Main"
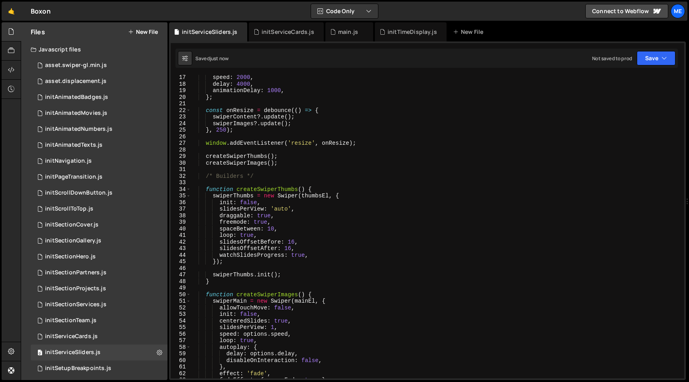
scroll to position [106, 0]
drag, startPoint x: 248, startPoint y: 163, endPoint x: 269, endPoint y: 163, distance: 21.1
click at [269, 163] on div "speed : 2000 , delay : 4000 , animationDelay : 1000 , } ; const onResize = debo…" at bounding box center [436, 233] width 491 height 317
click at [258, 163] on div "speed : 2000 , delay : 4000 , animationDelay : 1000 , } ; const onResize = debo…" at bounding box center [436, 233] width 491 height 317
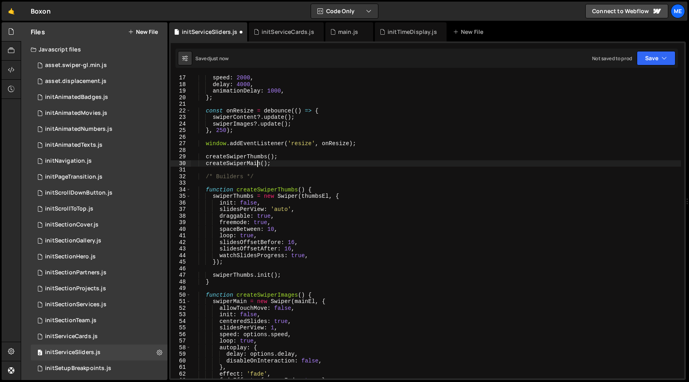
click at [258, 163] on div "speed : 2000 , delay : 4000 , animationDelay : 1000 , } ; const onResize = debo…" at bounding box center [436, 233] width 491 height 317
click at [264, 190] on div "speed : 2000 , delay : 4000 , animationDelay : 1000 , } ; const onResize = debo…" at bounding box center [436, 233] width 491 height 317
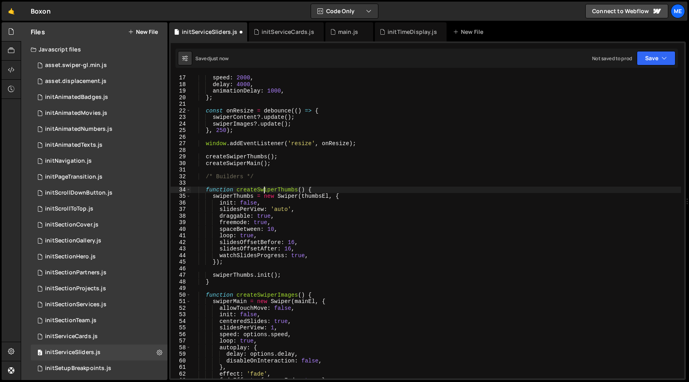
click at [264, 190] on div "speed : 2000 , delay : 4000 , animationDelay : 1000 , } ; const onResize = debo…" at bounding box center [436, 233] width 491 height 317
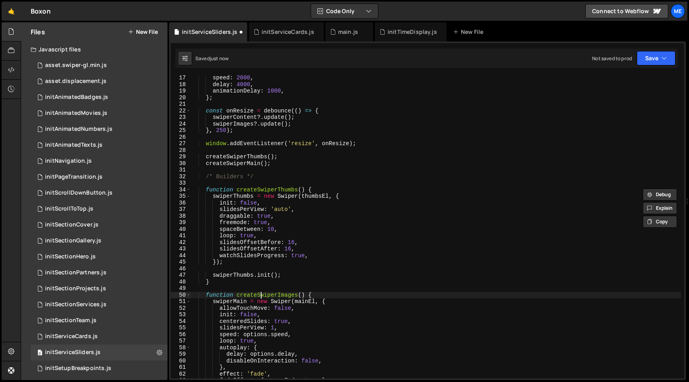
click at [262, 298] on div "speed : 2000 , delay : 4000 , animationDelay : 1000 , } ; const onResize = debo…" at bounding box center [436, 233] width 491 height 317
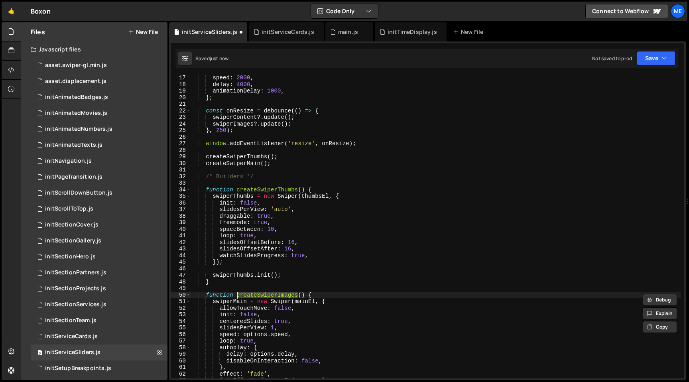
paste textarea "Main"
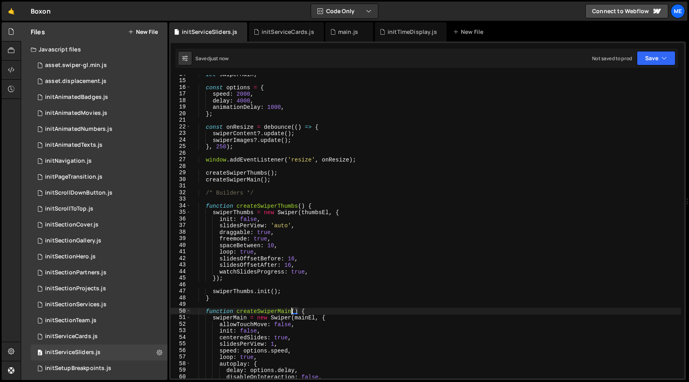
scroll to position [82, 0]
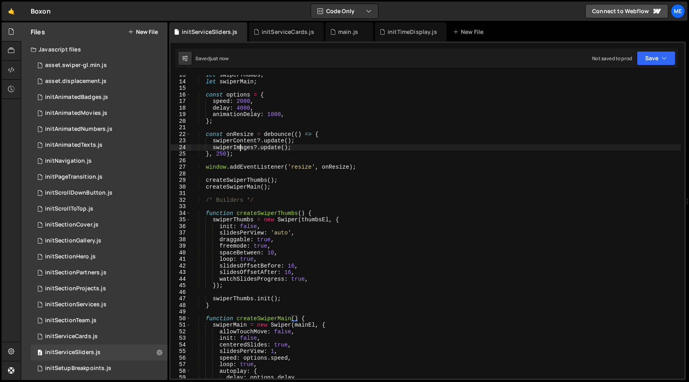
click at [241, 148] on div "let swiperThumbs ; let swiperMain ; const options = { speed : 2000 , delay : 40…" at bounding box center [436, 230] width 491 height 317
paste textarea "createSwiperMain"
click at [239, 148] on div "let swiperThumbs ; let swiperMain ; const options = { speed : 2000 , delay : 40…" at bounding box center [436, 227] width 491 height 304
click at [239, 148] on div "let swiperThumbs ; let swiperMain ; const options = { speed : 2000 , delay : 40…" at bounding box center [436, 230] width 491 height 317
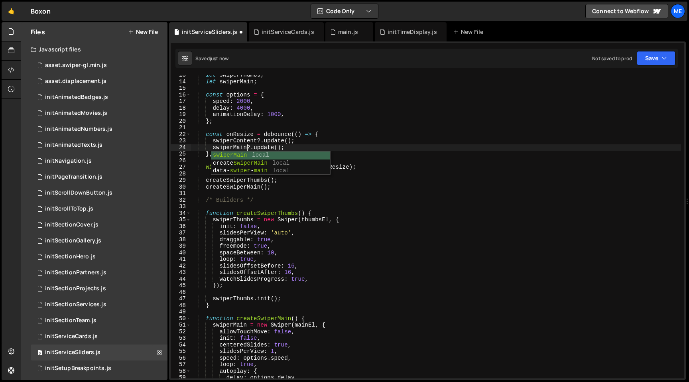
scroll to position [0, 4]
drag, startPoint x: 233, startPoint y: 140, endPoint x: 256, endPoint y: 140, distance: 23.1
click at [256, 140] on div "let swiperThumbs ; let swiperMain ; const options = { speed : 2000 , delay : 40…" at bounding box center [436, 230] width 491 height 317
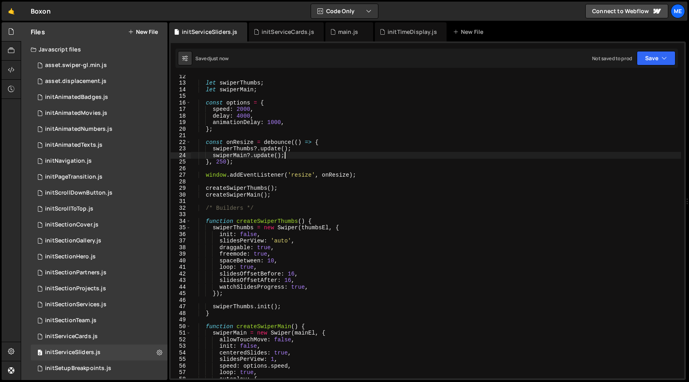
click at [297, 154] on div "let swiperThumbs ; let swiperMain ; const options = { speed : 2000 , delay : 40…" at bounding box center [436, 231] width 491 height 317
type textarea "swiperMain?.update();"
type textarea "const onResize = debounce(() => {"
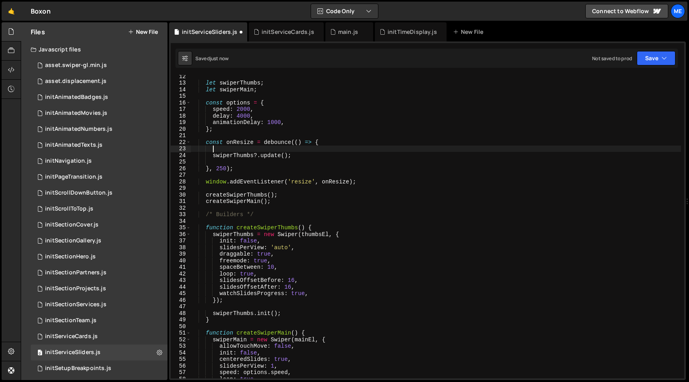
paste textarea "swiperMain?.update();"
type textarea "swiperThumbs?.update();"
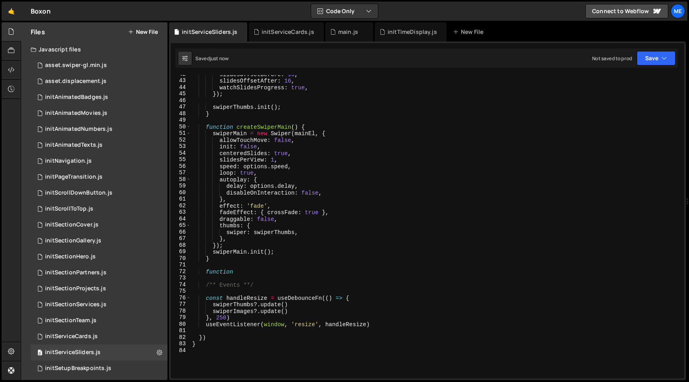
scroll to position [281, 0]
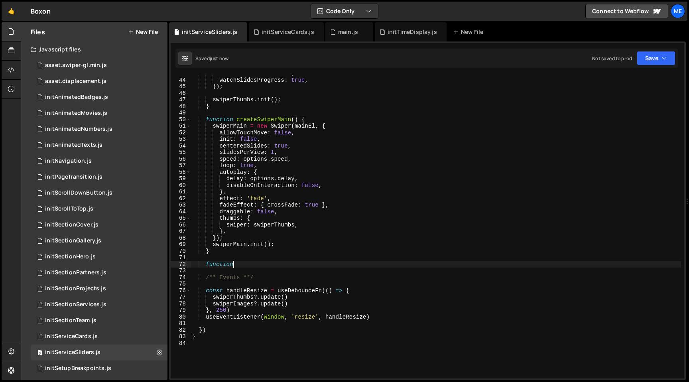
drag, startPoint x: 272, startPoint y: 262, endPoint x: 165, endPoint y: 262, distance: 107.3
click at [165, 262] on div "Files New File Javascript files 0 asset.swiper-gl.min.js 0 0 asset.displacement…" at bounding box center [355, 201] width 669 height 358
type textarea "function"
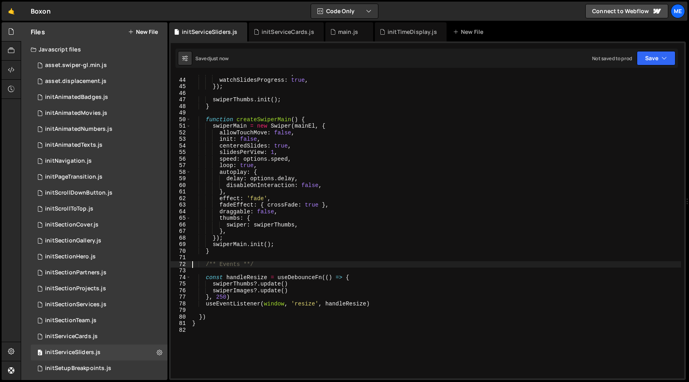
click at [374, 308] on div "slidesOffsetAfter : 16 , watchSlidesProgress : true , }) ; swiperThumbs . init …" at bounding box center [436, 228] width 491 height 317
type textarea "useEventListener(window, 'resize', handleResize)"
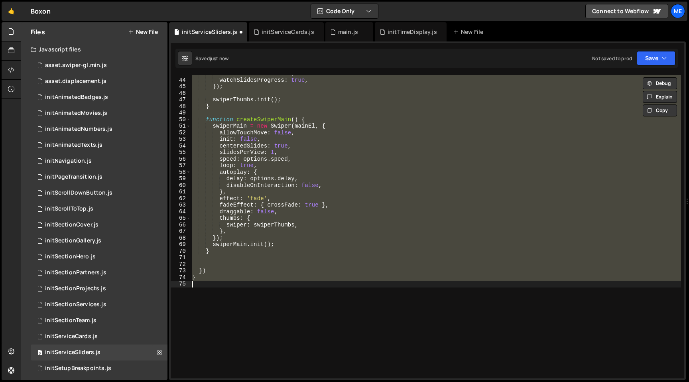
type textarea "useEventListener(window, 'resize', handleResize)"
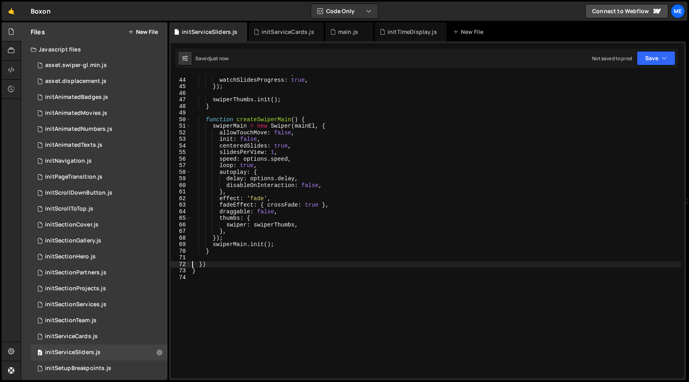
scroll to position [0, 0]
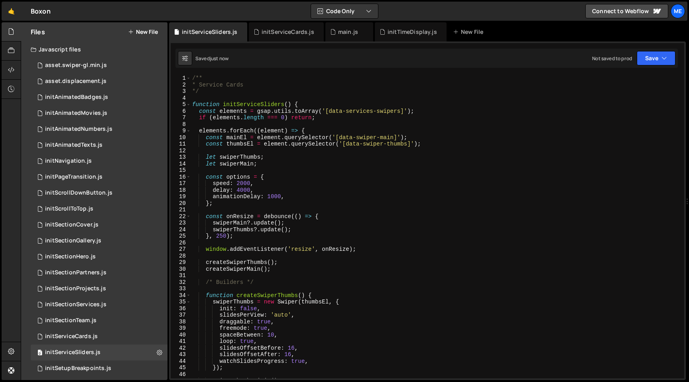
click at [247, 107] on div "/** * Service Cards */ function initServiceSliders ( ) { const elements = gsap …" at bounding box center [436, 233] width 491 height 317
type textarea "function initServiceSliders() {"
click at [247, 107] on div "/** * Service Cards */ function initServiceSliders ( ) { const elements = gsap …" at bounding box center [436, 233] width 491 height 317
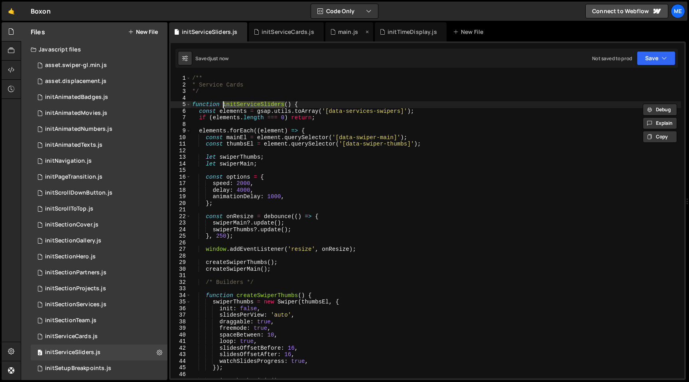
click at [340, 33] on div "main.js" at bounding box center [348, 32] width 20 height 8
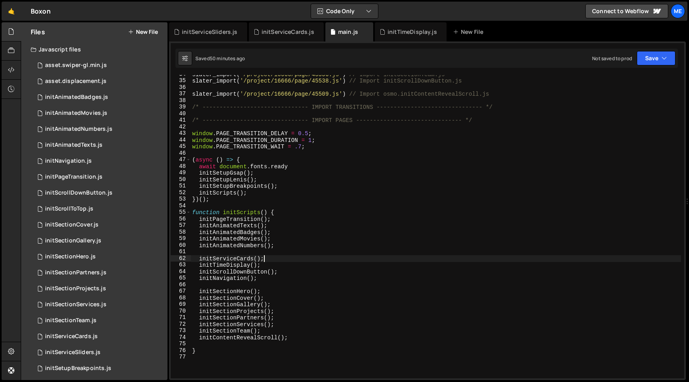
click at [274, 257] on div "slater_import ( '/project/16666/page/45556.js' ) // Import initSectionTeam.js s…" at bounding box center [436, 229] width 491 height 317
paste textarea "initServiceSliders"
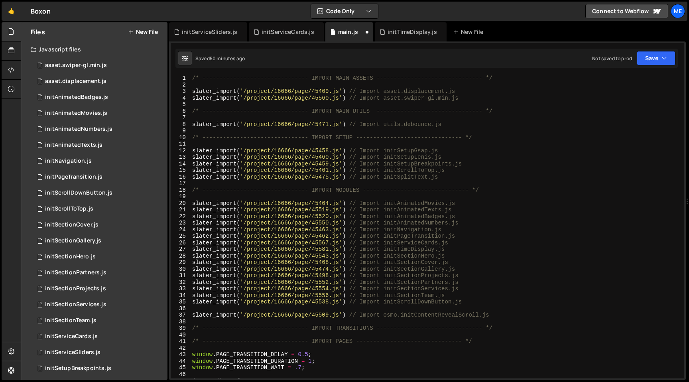
click at [456, 241] on div "/* ------------------------------- IMPORT MAIN ASSETS -------------------------…" at bounding box center [436, 233] width 491 height 317
type textarea "slater_import('/project/16666/page/45567.js') // Import initServiceCards.js"
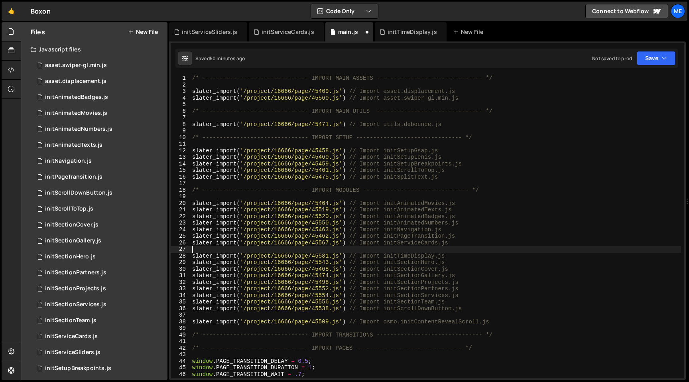
paste textarea "initServiceSliders"
type textarea "initServiceSliders"
paste textarea "initServiceSliders"
type textarea "slater_import('/project/16666/page/45600.js') // Import initServiceSliders.js"
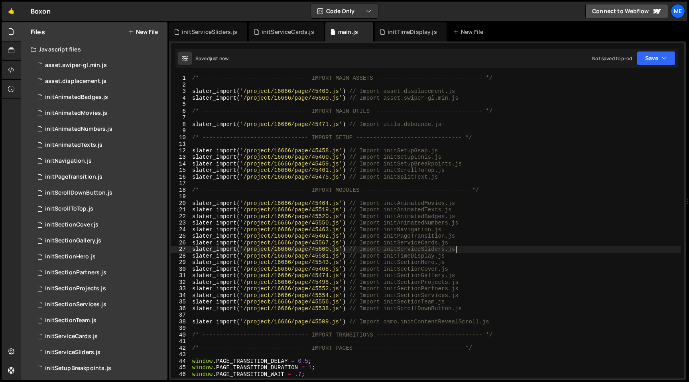
scroll to position [0, 0]
type textarea "slater_import('/project/16666/page/45581.js') // Import initTimeDisplay.js"
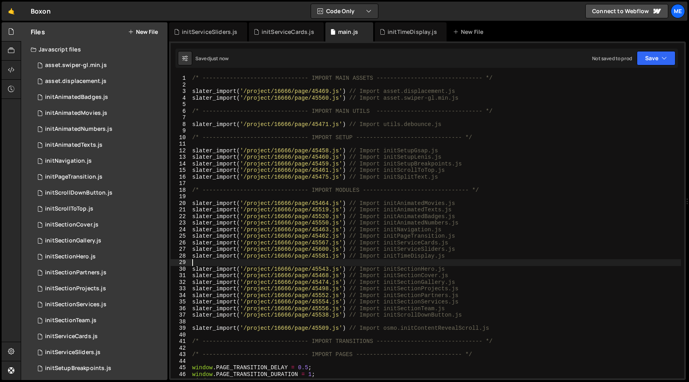
click at [482, 315] on div "/* ------------------------------- IMPORT MAIN ASSETS -------------------------…" at bounding box center [436, 233] width 491 height 317
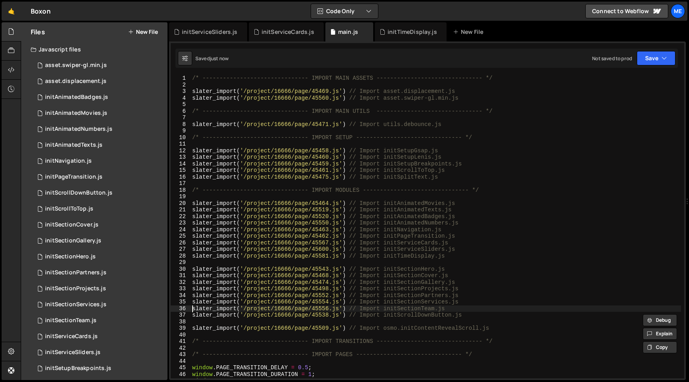
type textarea "slater_import('/project/16666/page/45554.js') // Import initSectionServices.js"
click at [475, 319] on div "/* ------------------------------- IMPORT MAIN ASSETS -------------------------…" at bounding box center [436, 233] width 491 height 317
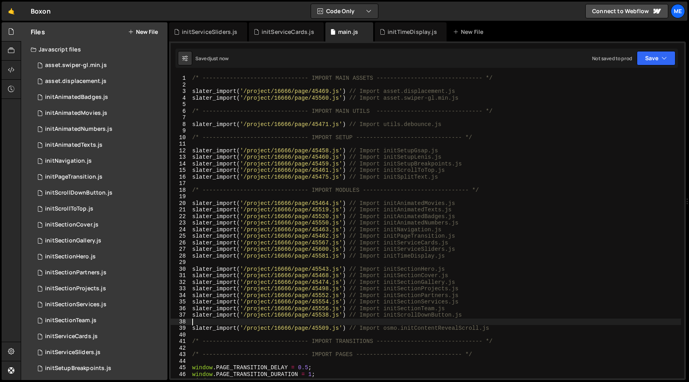
type textarea "slater_import('/project/16666/page/45538.js') // Import initScrollDownButton.js"
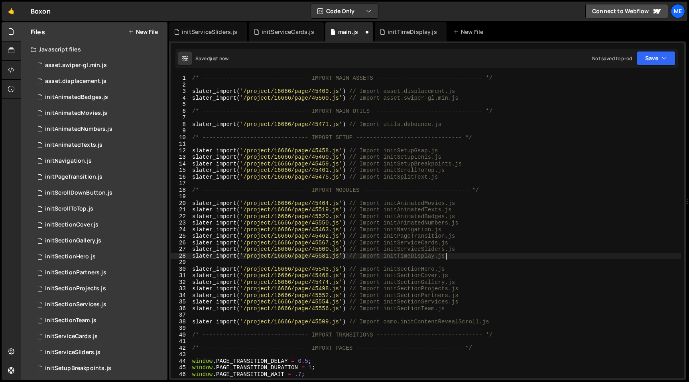
click at [460, 257] on div "/* ------------------------------- IMPORT MAIN ASSETS -------------------------…" at bounding box center [436, 233] width 491 height 317
type textarea "slater_import('/project/16666/page/45581.js') // Import initTimeDisplay.js"
paste textarea
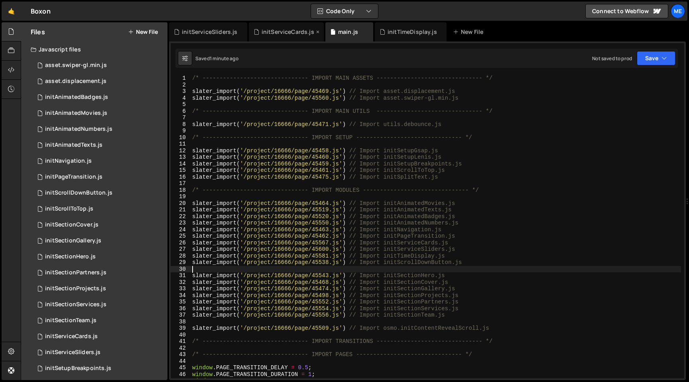
click at [283, 27] on div "initServiceCards.js" at bounding box center [286, 31] width 75 height 19
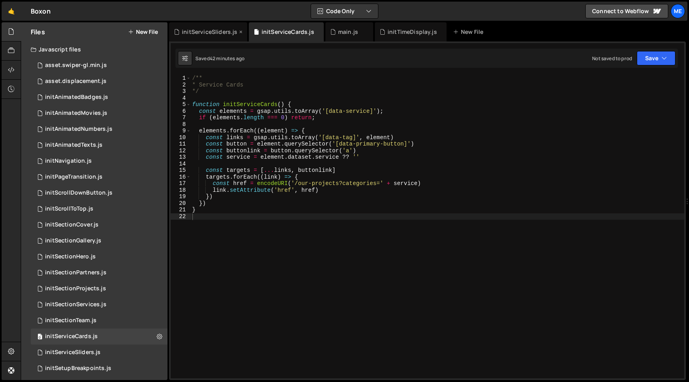
click at [215, 32] on div "initServiceSliders.js" at bounding box center [209, 32] width 55 height 8
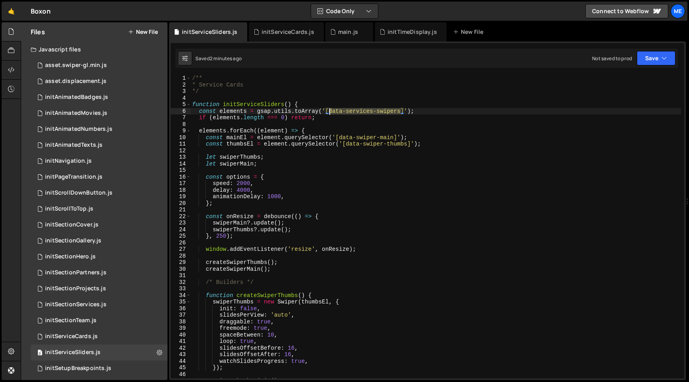
drag, startPoint x: 400, startPoint y: 111, endPoint x: 329, endPoint y: 112, distance: 71.4
click at [329, 112] on div "/** * Service Cards */ function initServiceSliders ( ) { const elements = gsap …" at bounding box center [436, 233] width 491 height 317
click at [330, 115] on div "/** * Service Cards */ function initServiceSliders ( ) { const elements = gsap …" at bounding box center [436, 233] width 491 height 317
type textarea "if (elements.length === 0) return;"
click at [330, 115] on div "/** * Service Cards */ function initServiceSliders ( ) { const elements = gsap …" at bounding box center [436, 233] width 491 height 317
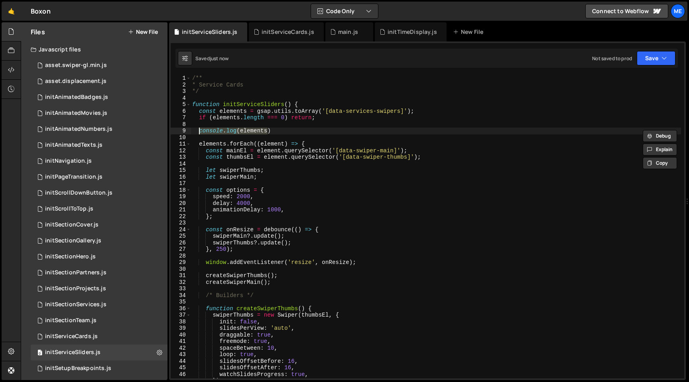
scroll to position [0, 0]
type textarea "console.log(elements)"
click at [430, 111] on div "/** * Service Cards */ function initServiceSliders ( ) { const elements = gsap …" at bounding box center [436, 233] width 491 height 317
type textarea "const elements = gsap.utils.toArray('[data-services-swipers]');"
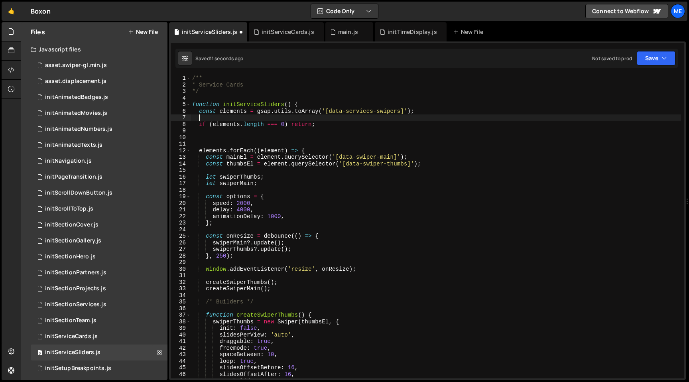
paste textarea "console.log(elements)"
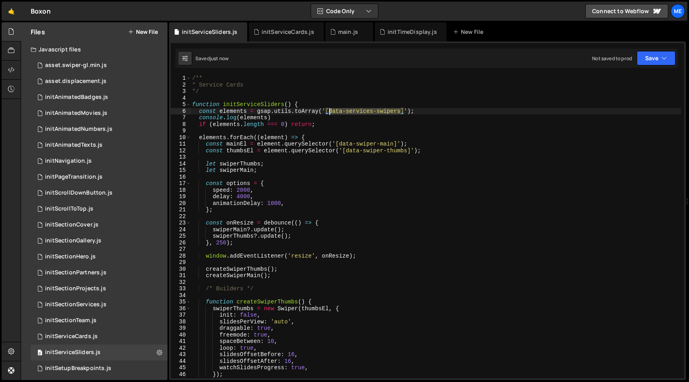
drag, startPoint x: 401, startPoint y: 111, endPoint x: 330, endPoint y: 110, distance: 70.6
click at [330, 110] on div "/** * Service Cards */ function initServiceSliders ( ) { const elements = gsap …" at bounding box center [436, 233] width 491 height 317
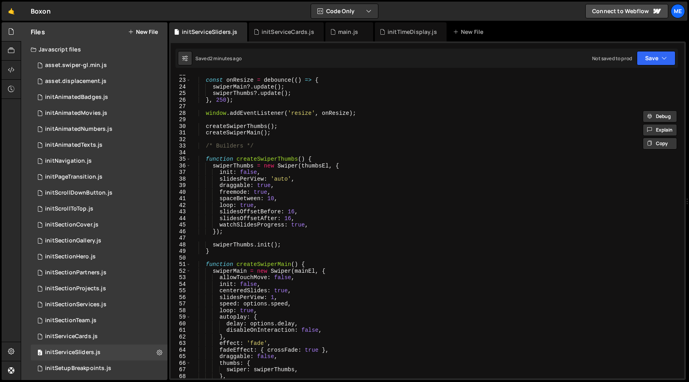
scroll to position [199, 0]
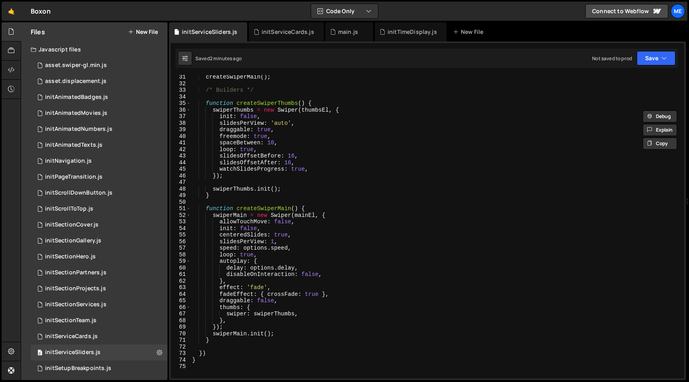
click at [290, 161] on div "createSwiperMain ( ) ; /* Builders */ function createSwiperThumbs ( ) { swiperT…" at bounding box center [436, 232] width 491 height 317
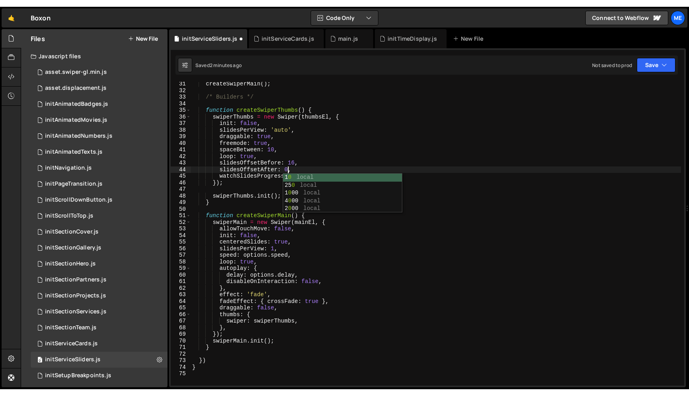
scroll to position [0, 6]
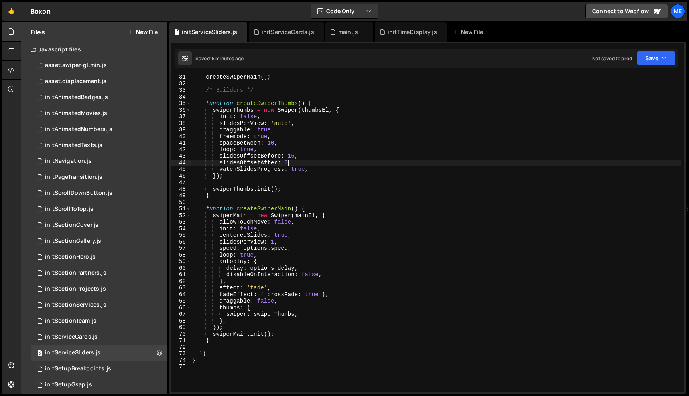
click at [295, 128] on div "createSwiperMain ( ) ; /* Builders */ function createSwiperThumbs ( ) { swiperT…" at bounding box center [436, 239] width 491 height 330
type textarea "draggable: true,"
click at [92, 225] on div "initSectionCover.js" at bounding box center [71, 224] width 53 height 7
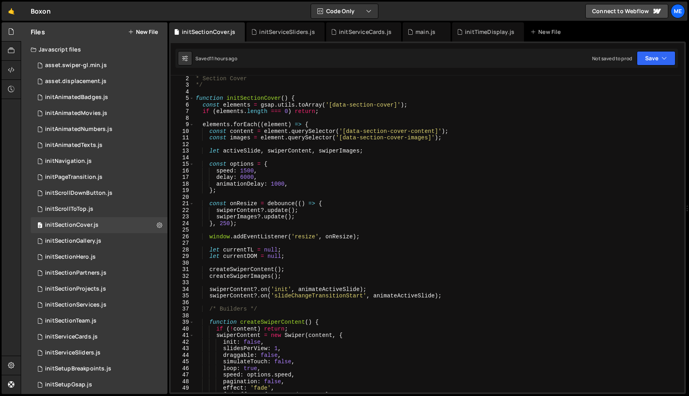
scroll to position [6, 0]
click at [247, 171] on div "/** * Section Cover */ function initSectionCover ( ) { const elements = gsap . …" at bounding box center [437, 234] width 487 height 330
type textarea "speed: 2000,"
